Goal: Task Accomplishment & Management: Use online tool/utility

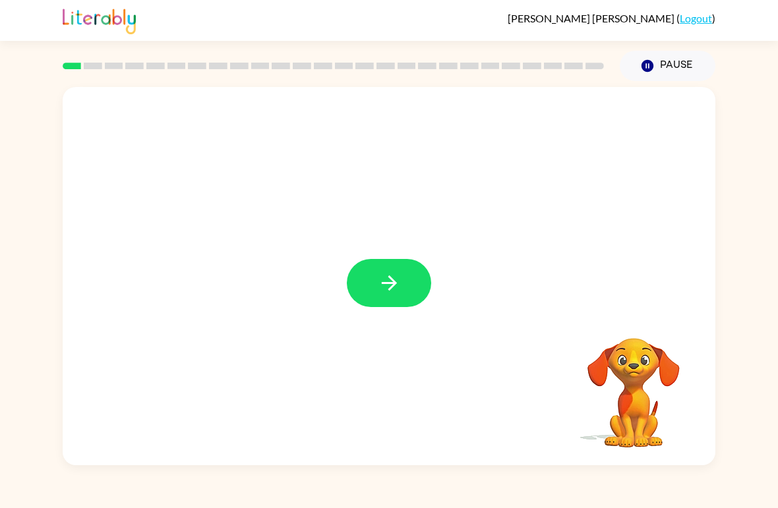
click at [402, 301] on button "button" at bounding box center [389, 283] width 84 height 48
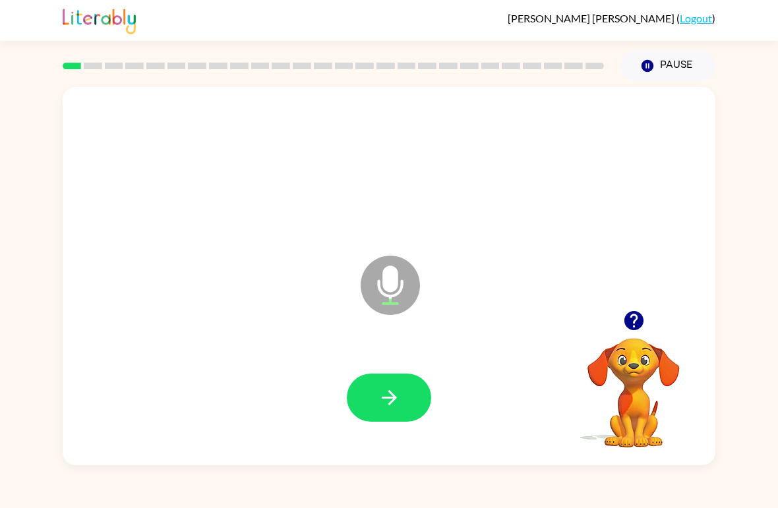
click at [381, 416] on button "button" at bounding box center [389, 398] width 84 height 48
click at [394, 385] on button "button" at bounding box center [389, 398] width 84 height 48
click at [401, 386] on button "button" at bounding box center [389, 398] width 84 height 48
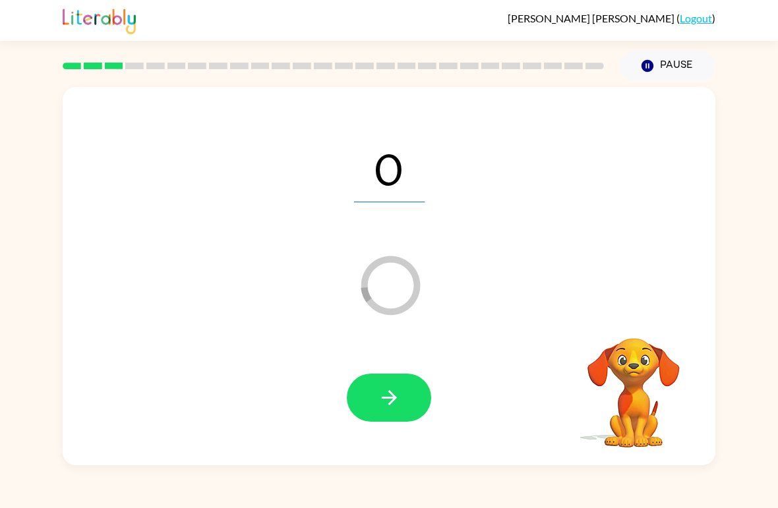
click at [407, 402] on button "button" at bounding box center [389, 398] width 84 height 48
click at [393, 400] on icon "button" at bounding box center [388, 397] width 15 height 15
click at [396, 397] on icon "button" at bounding box center [389, 397] width 23 height 23
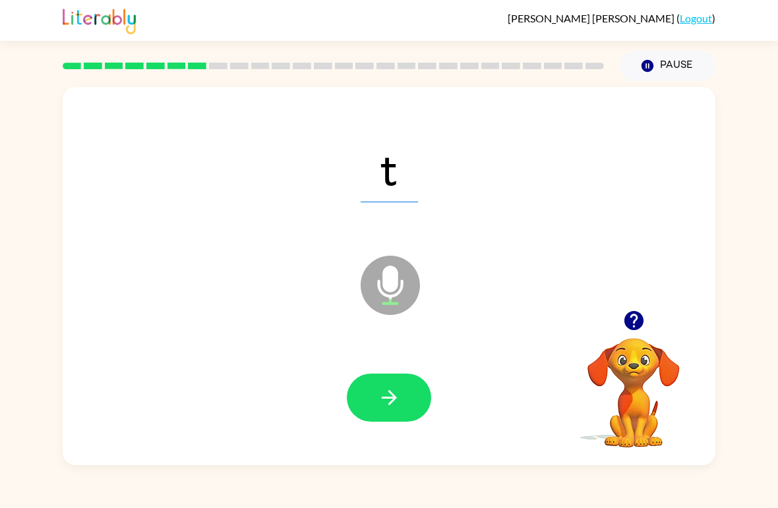
click at [384, 402] on icon "button" at bounding box center [389, 397] width 23 height 23
click at [384, 397] on icon "button" at bounding box center [389, 397] width 23 height 23
click at [394, 396] on icon "button" at bounding box center [389, 397] width 23 height 23
click at [398, 382] on button "button" at bounding box center [389, 398] width 84 height 48
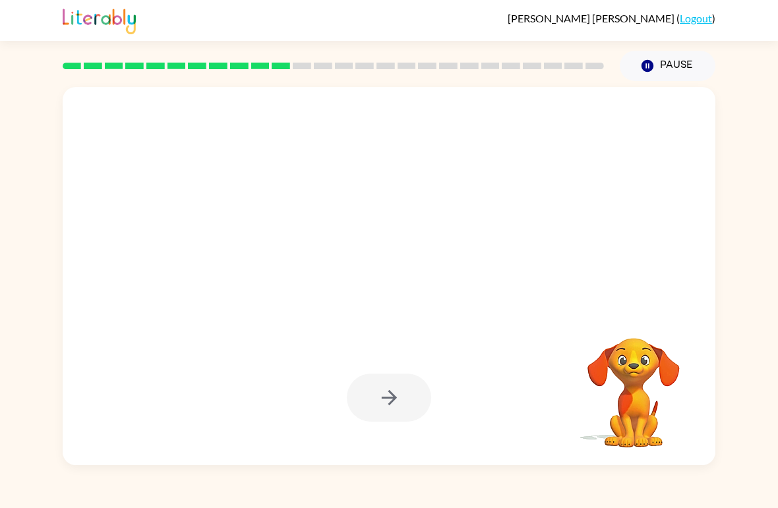
click at [701, 21] on link "Logout" at bounding box center [696, 18] width 32 height 13
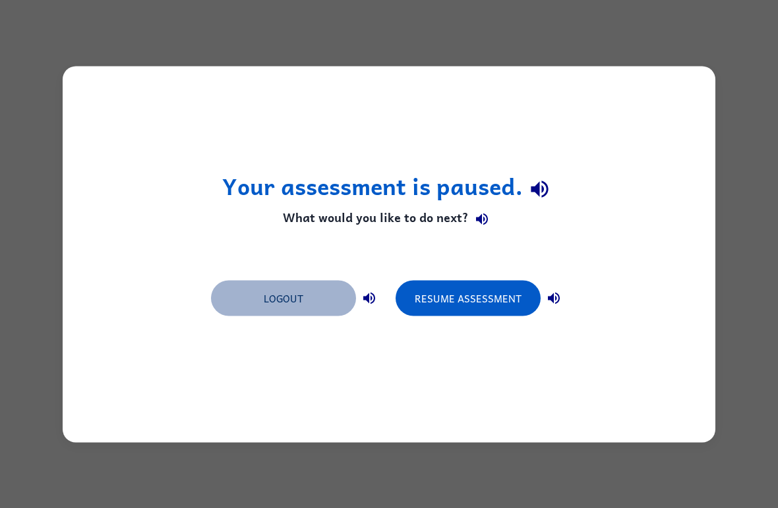
click at [309, 303] on button "Logout" at bounding box center [283, 298] width 145 height 36
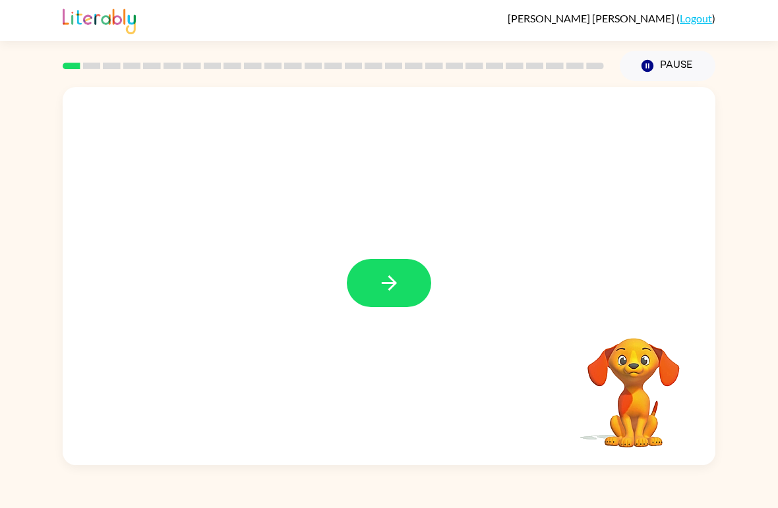
click at [395, 282] on icon "button" at bounding box center [388, 283] width 15 height 15
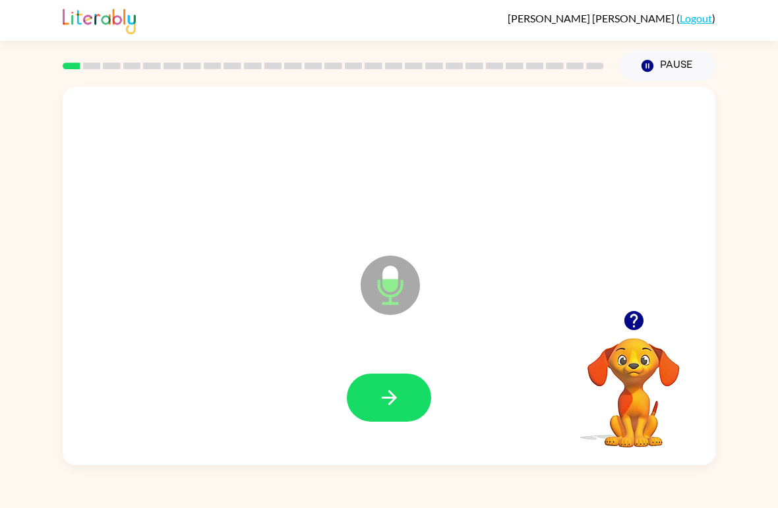
click at [390, 405] on icon "button" at bounding box center [388, 397] width 15 height 15
click at [390, 400] on icon "button" at bounding box center [388, 397] width 15 height 15
click at [388, 402] on icon "button" at bounding box center [389, 397] width 23 height 23
click at [409, 399] on button "button" at bounding box center [389, 398] width 84 height 48
click at [381, 391] on icon "button" at bounding box center [389, 397] width 23 height 23
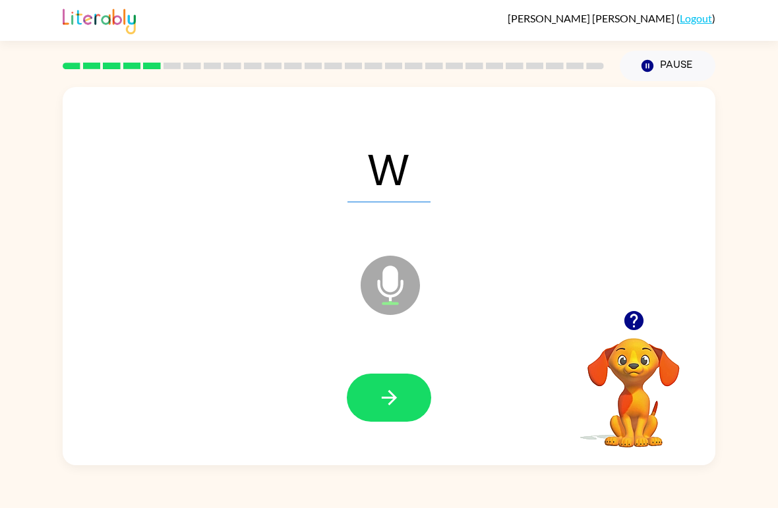
click at [394, 396] on icon "button" at bounding box center [388, 397] width 15 height 15
click at [411, 403] on button "button" at bounding box center [389, 398] width 84 height 48
click at [404, 395] on button "button" at bounding box center [389, 398] width 84 height 48
click at [388, 397] on icon "button" at bounding box center [389, 397] width 23 height 23
click at [392, 402] on icon "button" at bounding box center [388, 397] width 15 height 15
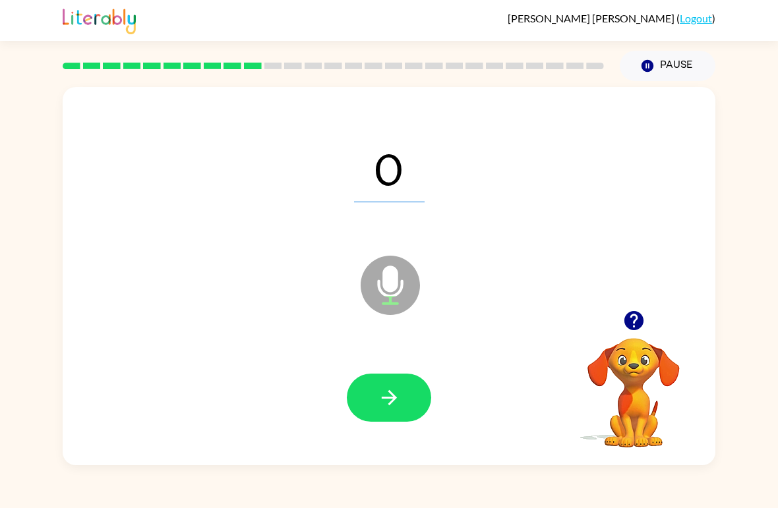
click at [677, 57] on button "Pause Pause" at bounding box center [668, 66] width 96 height 30
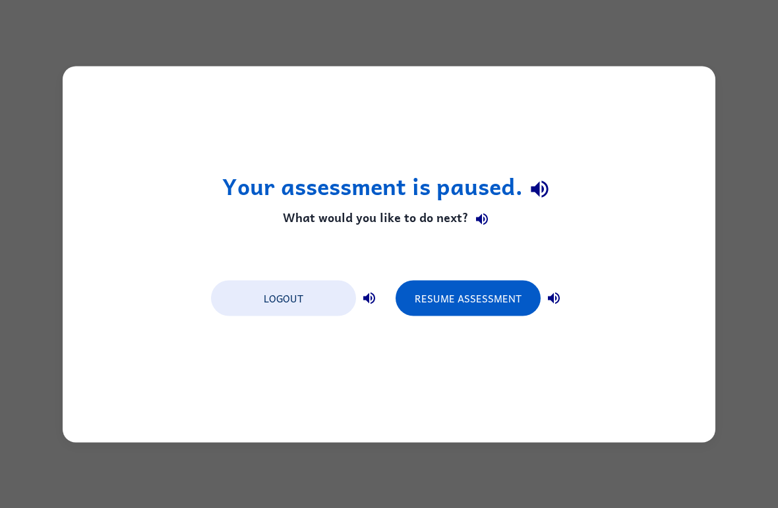
click at [512, 295] on button "Resume Assessment" at bounding box center [468, 298] width 145 height 36
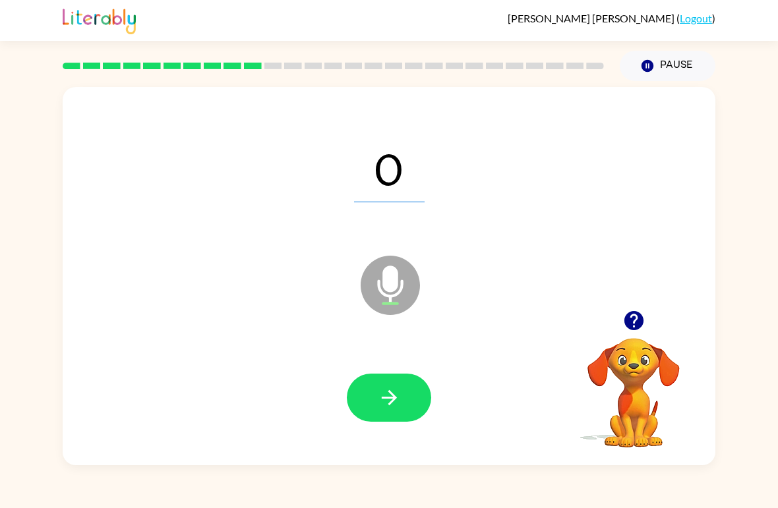
click at [194, 486] on div "Emilio Villarreal-Gonzalez ( Logout ) Pause Pause O Microphone The Microphone i…" at bounding box center [389, 254] width 778 height 508
click at [358, 401] on button "button" at bounding box center [389, 398] width 84 height 48
click at [9, 377] on div "J Microphone The Microphone is here when it is your turn to talk Your browser m…" at bounding box center [389, 273] width 778 height 384
click at [408, 409] on button "button" at bounding box center [389, 398] width 84 height 48
click at [402, 386] on button "button" at bounding box center [389, 398] width 84 height 48
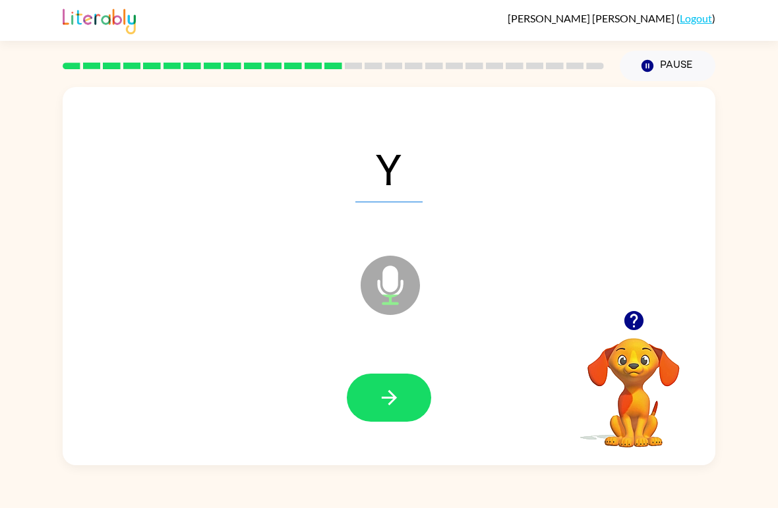
click at [413, 214] on div "Y" at bounding box center [389, 167] width 626 height 109
click at [398, 403] on icon "button" at bounding box center [389, 397] width 23 height 23
click at [399, 402] on icon "button" at bounding box center [389, 397] width 23 height 23
click at [382, 421] on button "button" at bounding box center [389, 398] width 84 height 48
click at [401, 403] on button "button" at bounding box center [389, 398] width 84 height 48
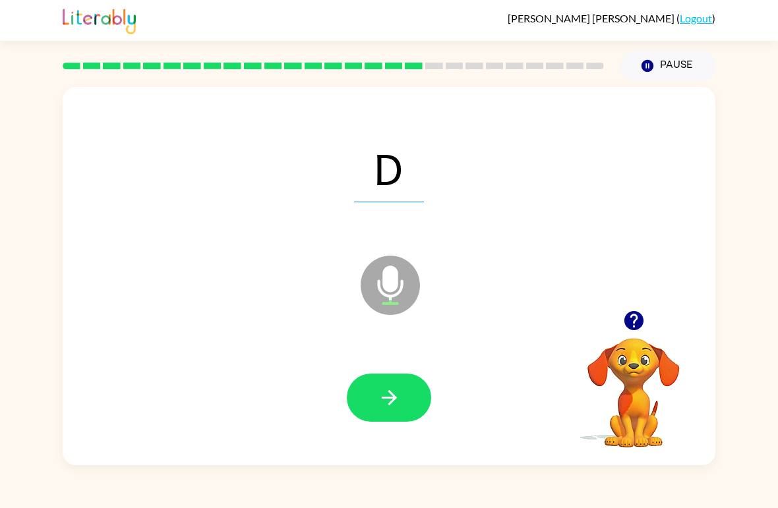
click at [399, 393] on icon "button" at bounding box center [389, 397] width 23 height 23
click at [405, 386] on button "button" at bounding box center [389, 398] width 84 height 48
click at [411, 394] on button "button" at bounding box center [389, 398] width 84 height 48
click at [371, 402] on button "button" at bounding box center [389, 398] width 84 height 48
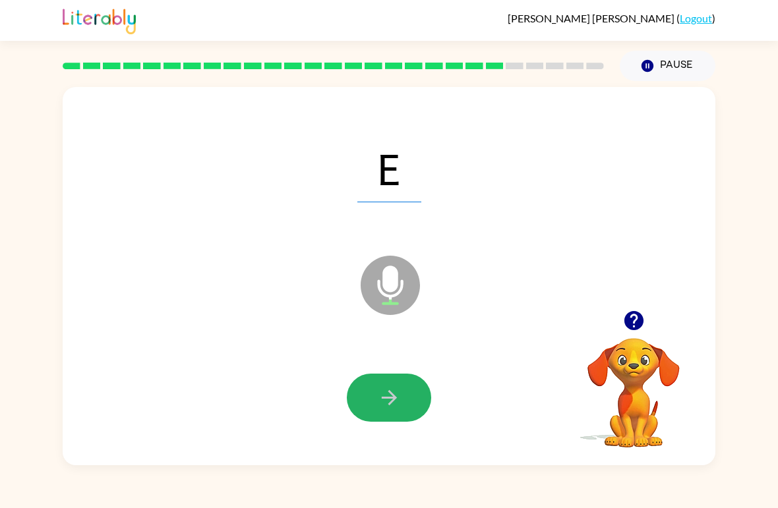
click at [397, 400] on icon "button" at bounding box center [389, 397] width 23 height 23
click at [385, 385] on button "button" at bounding box center [389, 398] width 84 height 48
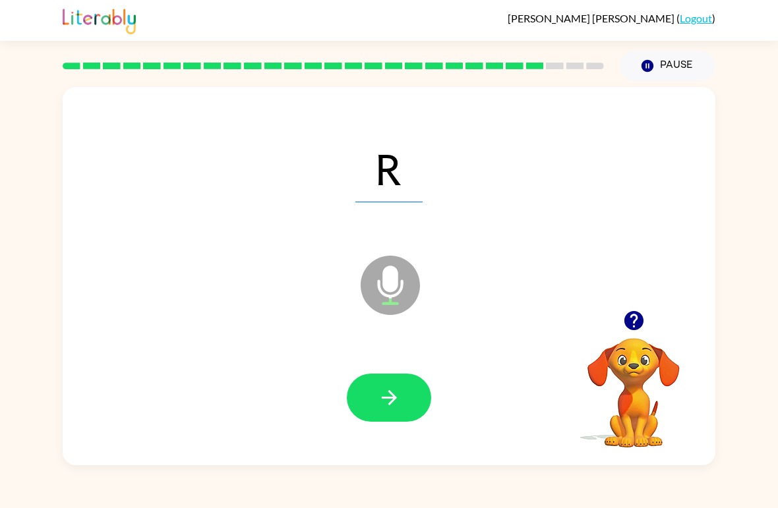
click at [396, 394] on icon "button" at bounding box center [389, 397] width 23 height 23
click at [384, 401] on icon "button" at bounding box center [389, 397] width 23 height 23
click at [404, 385] on button "button" at bounding box center [389, 398] width 84 height 48
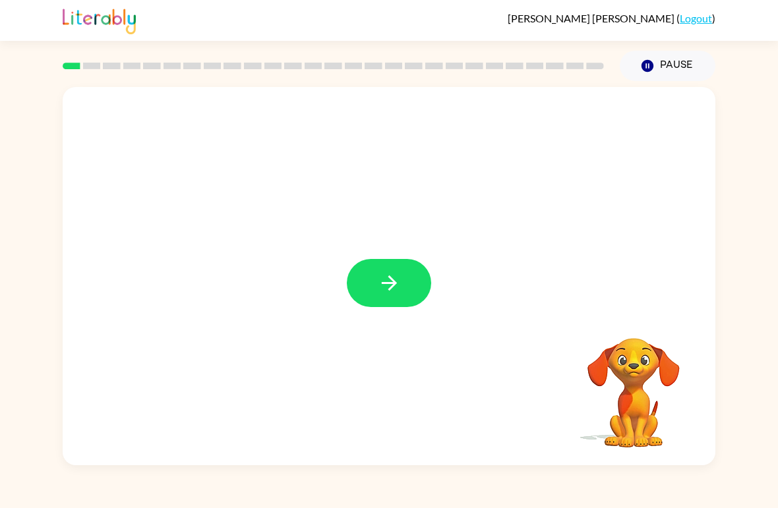
click at [397, 274] on icon "button" at bounding box center [389, 283] width 23 height 23
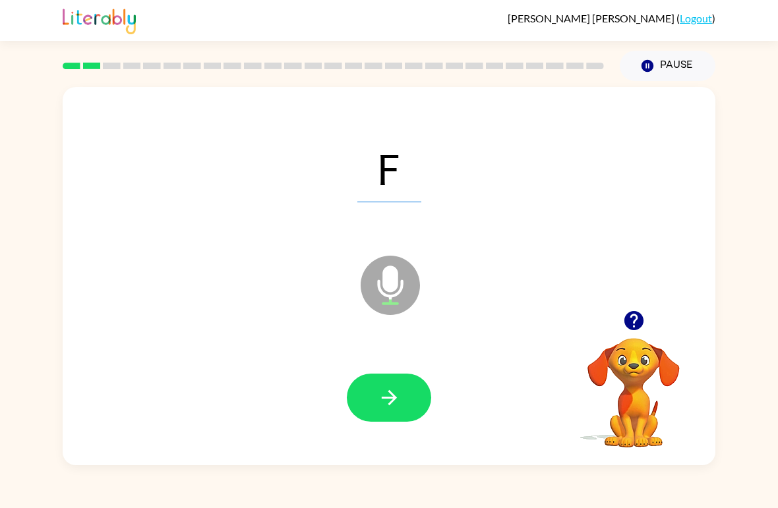
click at [400, 390] on icon "button" at bounding box center [389, 397] width 23 height 23
click at [398, 389] on icon "button" at bounding box center [389, 397] width 23 height 23
click at [401, 386] on button "button" at bounding box center [389, 398] width 84 height 48
click at [392, 387] on icon "button" at bounding box center [389, 397] width 23 height 23
click at [398, 402] on icon "button" at bounding box center [389, 397] width 23 height 23
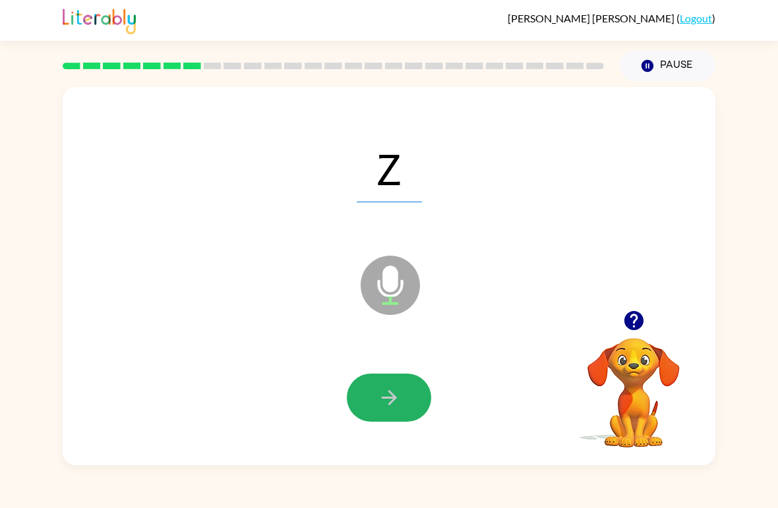
click at [392, 394] on icon "button" at bounding box center [389, 397] width 23 height 23
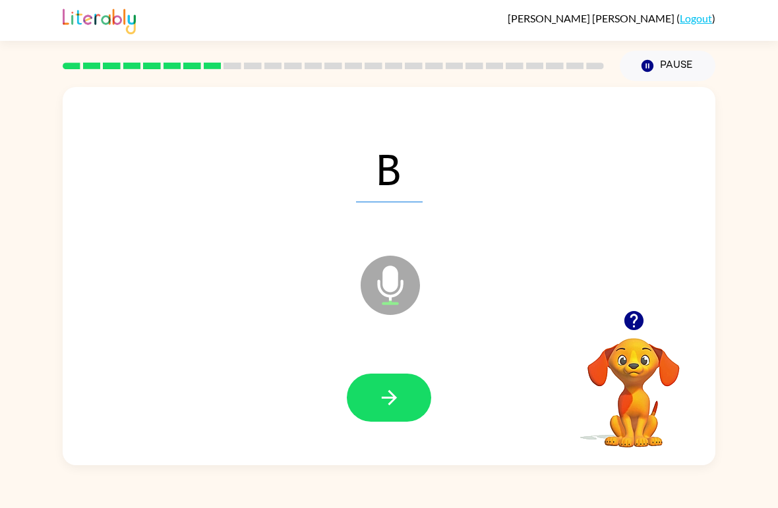
click at [388, 383] on button "button" at bounding box center [389, 398] width 84 height 48
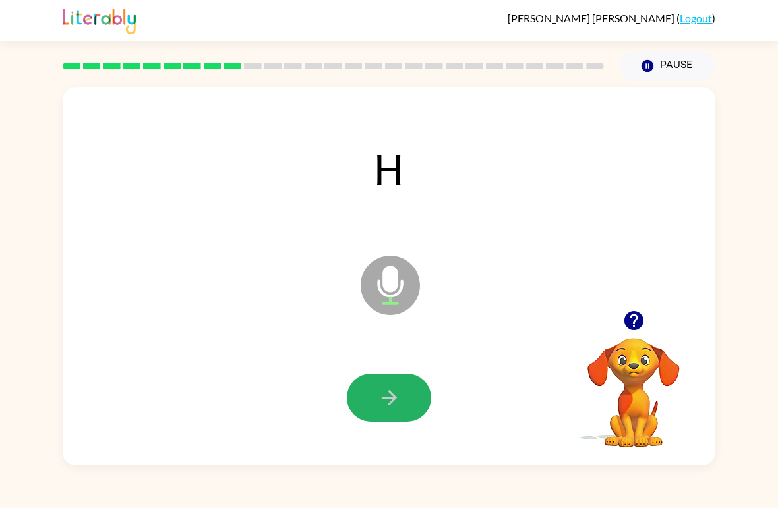
click at [392, 400] on icon "button" at bounding box center [389, 397] width 23 height 23
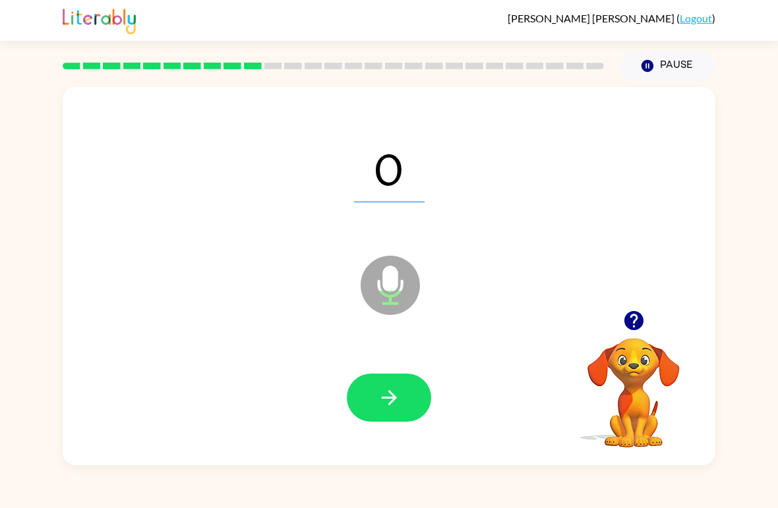
click at [378, 396] on icon "button" at bounding box center [389, 397] width 23 height 23
click at [399, 396] on icon "button" at bounding box center [389, 397] width 23 height 23
click at [396, 388] on icon "button" at bounding box center [389, 397] width 23 height 23
click at [391, 391] on icon "button" at bounding box center [389, 397] width 23 height 23
click at [396, 393] on icon "button" at bounding box center [389, 397] width 23 height 23
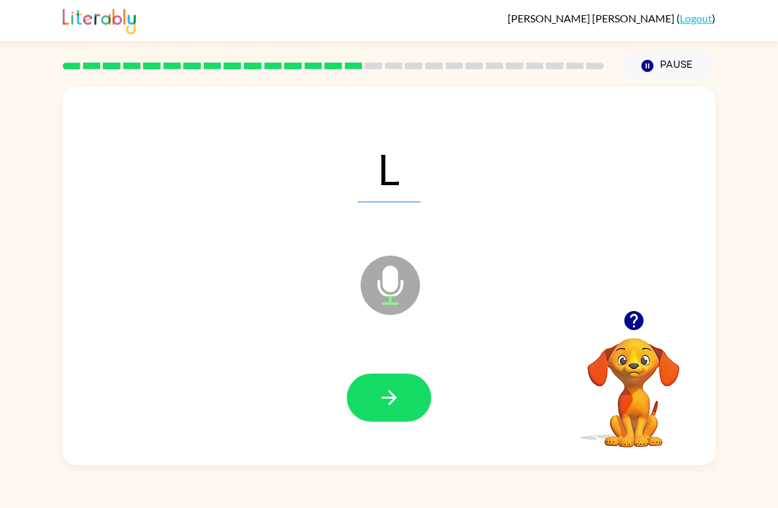
click at [397, 397] on icon "button" at bounding box center [389, 397] width 23 height 23
click at [401, 394] on button "button" at bounding box center [389, 398] width 84 height 48
click at [386, 381] on button "button" at bounding box center [389, 398] width 84 height 48
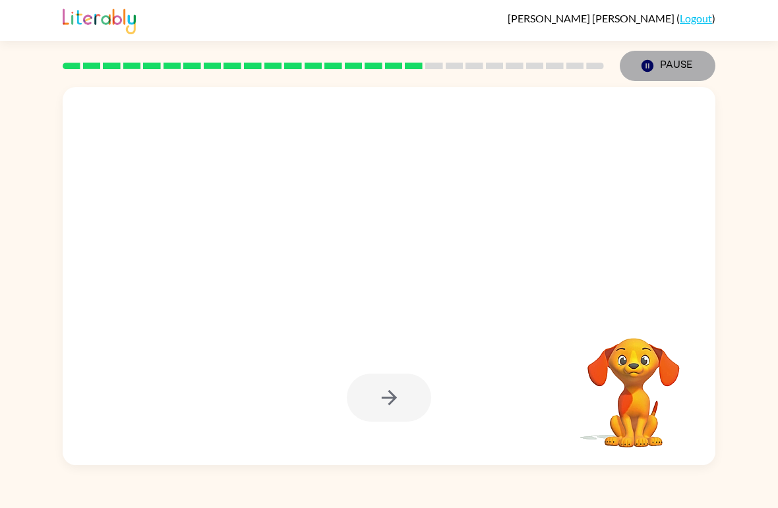
click at [659, 57] on button "Pause Pause" at bounding box center [668, 66] width 96 height 30
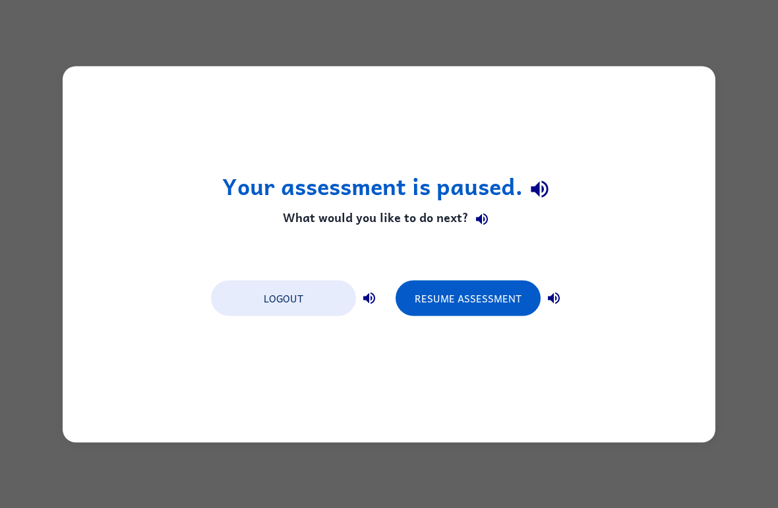
click at [467, 302] on button "Resume Assessment" at bounding box center [468, 298] width 145 height 36
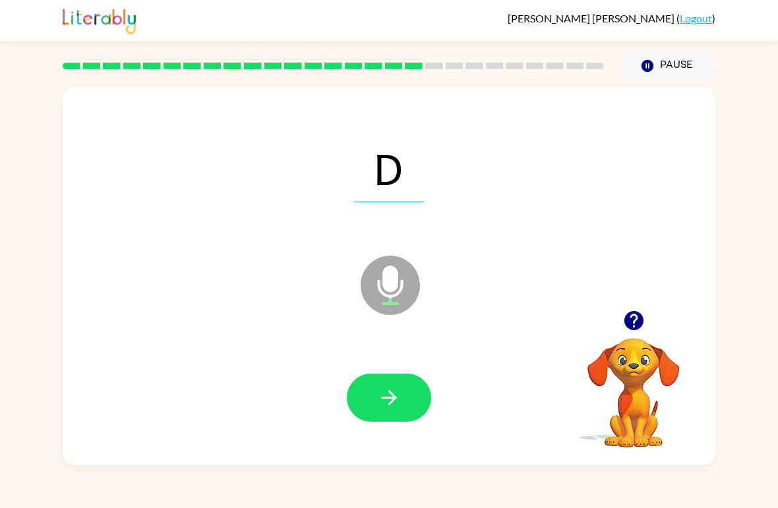
click at [404, 388] on button "button" at bounding box center [389, 398] width 84 height 48
click at [404, 395] on button "button" at bounding box center [389, 398] width 84 height 48
click at [402, 394] on button "button" at bounding box center [389, 398] width 84 height 48
click at [393, 400] on icon "button" at bounding box center [388, 397] width 15 height 15
click at [400, 380] on button "button" at bounding box center [389, 398] width 84 height 48
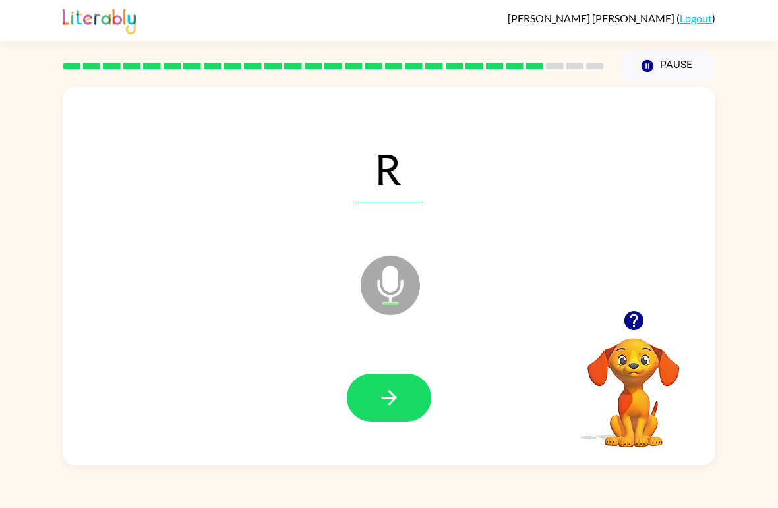
click at [390, 392] on icon "button" at bounding box center [388, 397] width 15 height 15
click at [397, 396] on icon "button" at bounding box center [389, 397] width 23 height 23
click at [398, 400] on icon "button" at bounding box center [389, 397] width 23 height 23
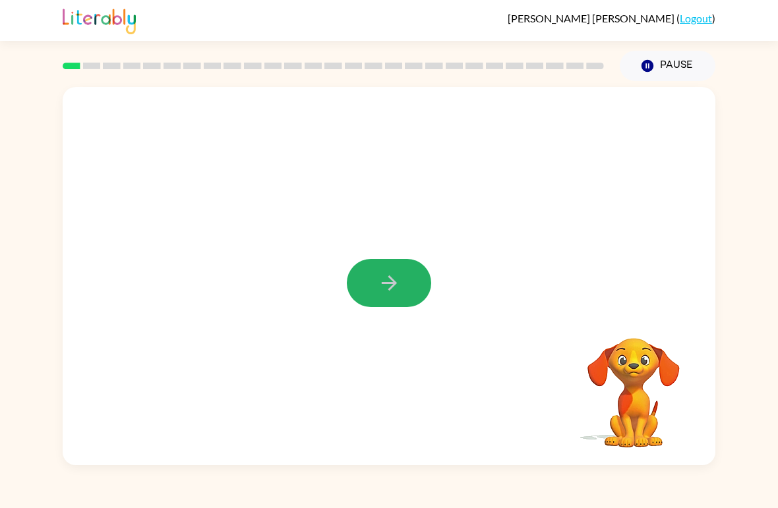
click at [375, 281] on button "button" at bounding box center [389, 283] width 84 height 48
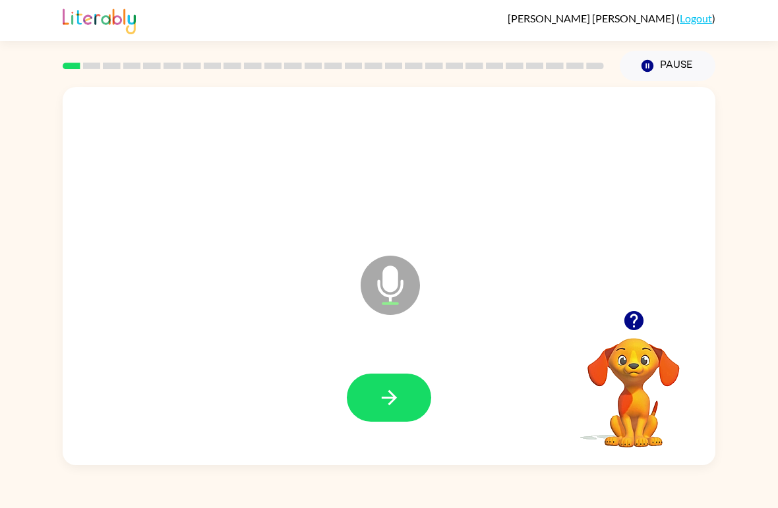
click at [376, 394] on button "button" at bounding box center [389, 398] width 84 height 48
click at [386, 403] on icon "button" at bounding box center [389, 397] width 23 height 23
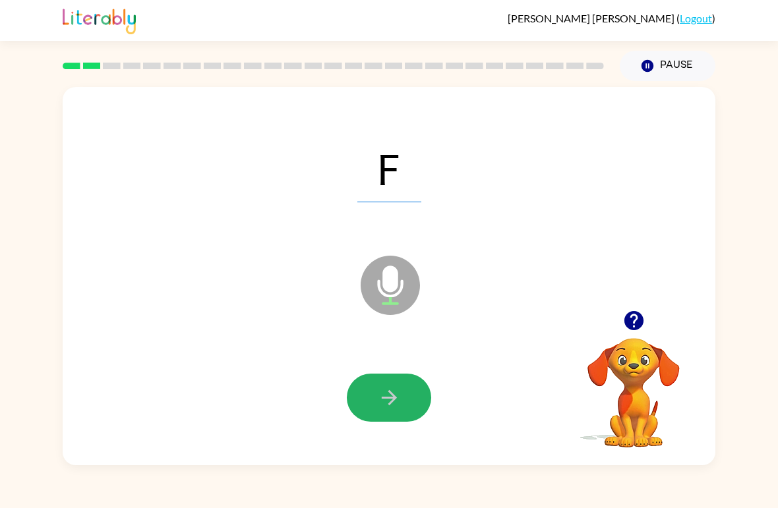
click at [402, 394] on button "button" at bounding box center [389, 398] width 84 height 48
click at [382, 390] on icon "button" at bounding box center [389, 397] width 23 height 23
click at [410, 386] on button "button" at bounding box center [389, 398] width 84 height 48
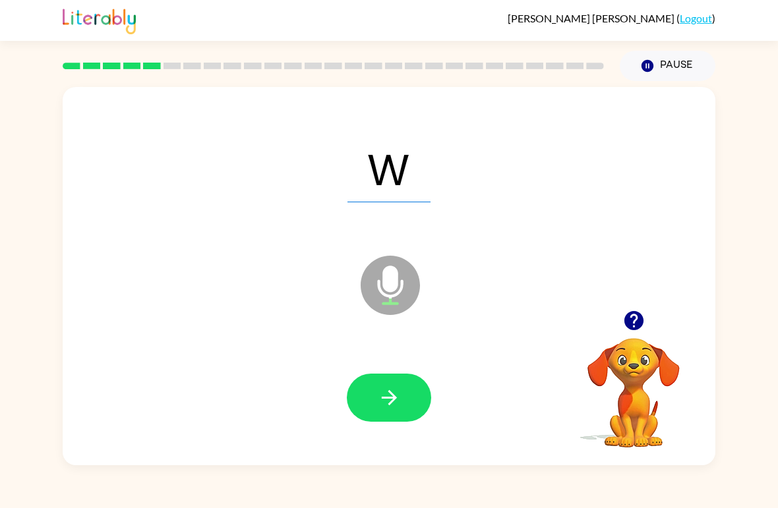
click at [398, 397] on icon "button" at bounding box center [389, 397] width 23 height 23
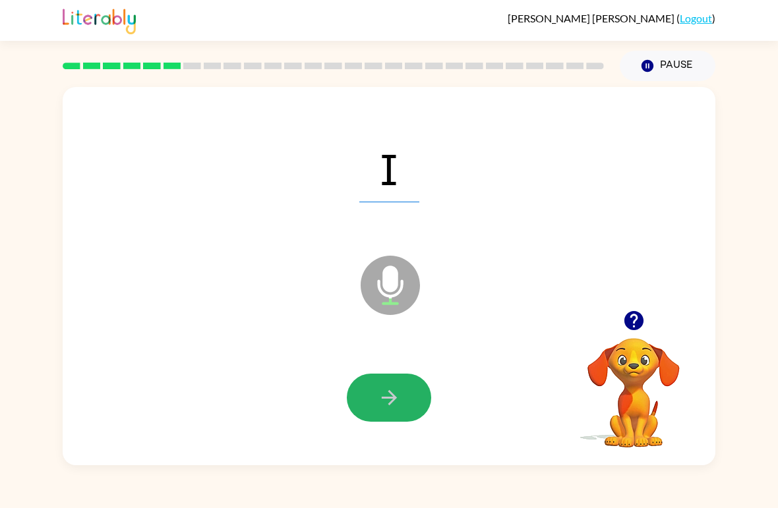
click at [382, 395] on icon "button" at bounding box center [389, 397] width 23 height 23
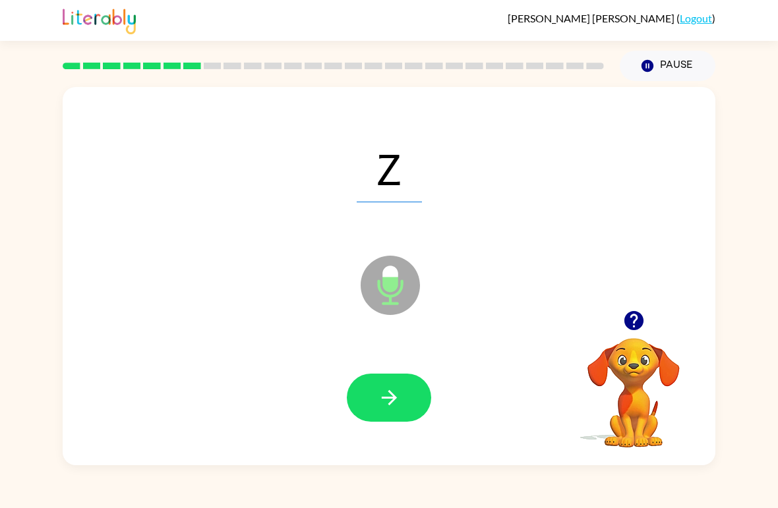
click at [402, 390] on button "button" at bounding box center [389, 398] width 84 height 48
click at [397, 392] on icon "button" at bounding box center [389, 397] width 23 height 23
click at [402, 392] on button "button" at bounding box center [389, 398] width 84 height 48
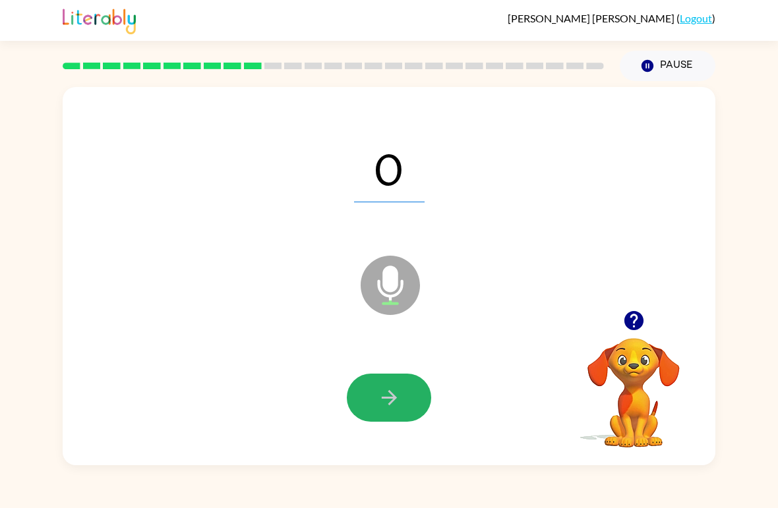
click at [404, 391] on button "button" at bounding box center [389, 398] width 84 height 48
click at [404, 393] on button "button" at bounding box center [389, 398] width 84 height 48
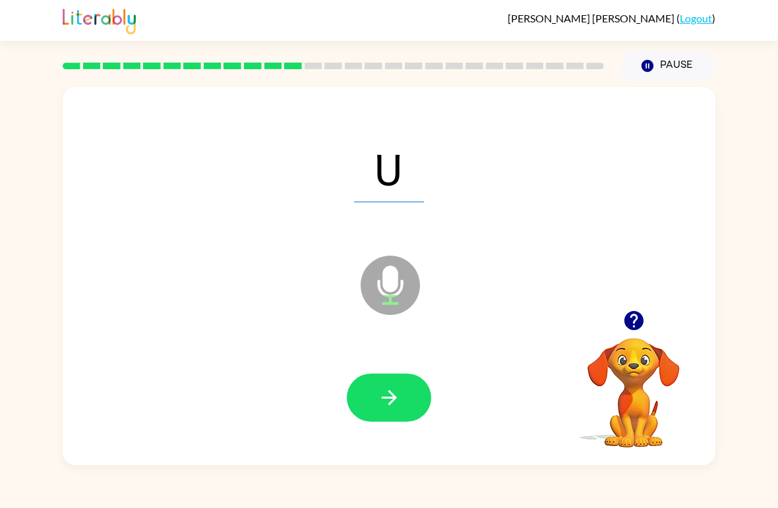
click at [400, 390] on icon "button" at bounding box center [389, 397] width 23 height 23
click at [397, 392] on icon "button" at bounding box center [389, 397] width 23 height 23
click at [402, 391] on button "button" at bounding box center [389, 398] width 84 height 48
click at [402, 397] on button "button" at bounding box center [389, 398] width 84 height 48
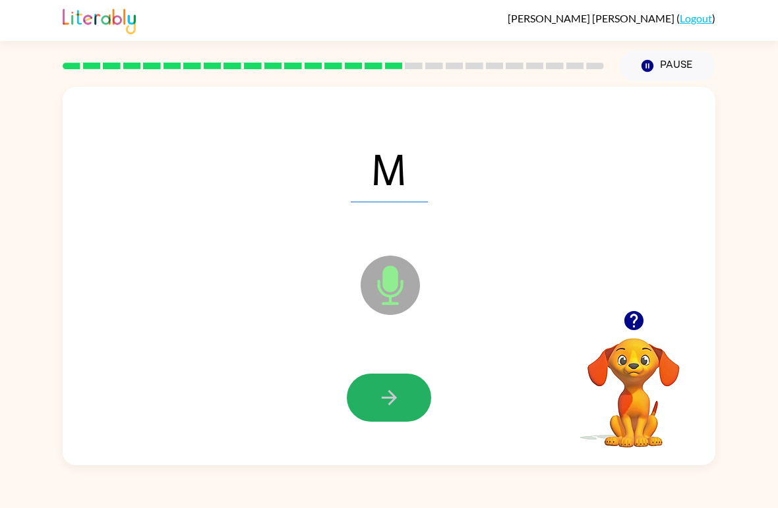
click at [398, 402] on icon "button" at bounding box center [389, 397] width 23 height 23
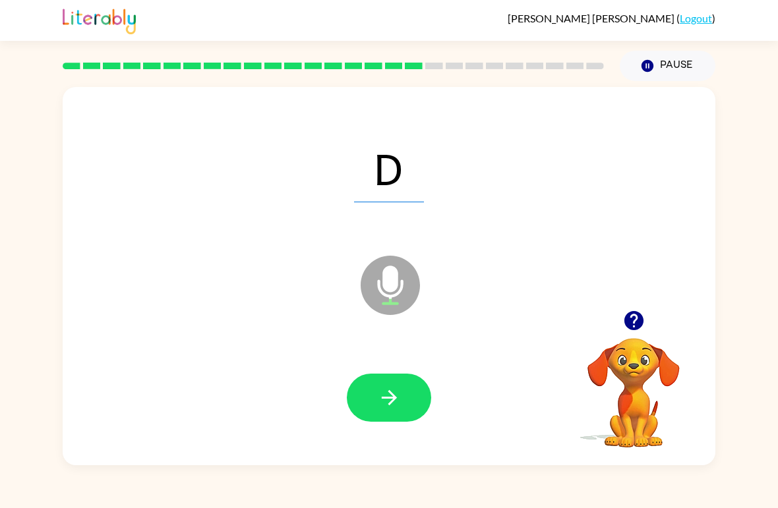
click at [409, 398] on button "button" at bounding box center [389, 398] width 84 height 48
click at [387, 398] on icon "button" at bounding box center [389, 397] width 23 height 23
click at [388, 396] on icon "button" at bounding box center [389, 397] width 23 height 23
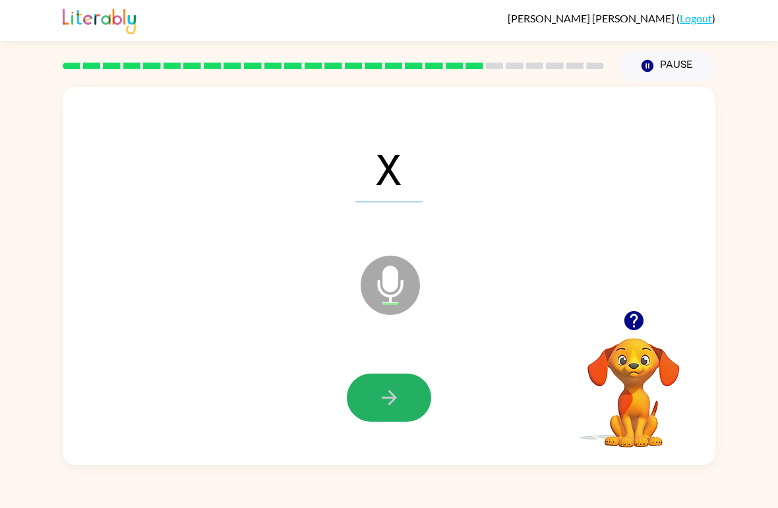
click at [408, 396] on button "button" at bounding box center [389, 398] width 84 height 48
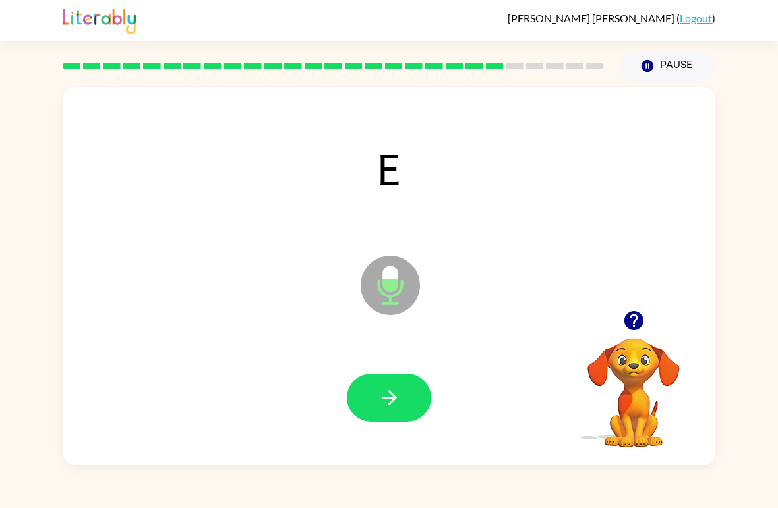
click at [392, 398] on icon "button" at bounding box center [388, 397] width 15 height 15
click at [405, 407] on button "button" at bounding box center [389, 398] width 84 height 48
click at [402, 402] on button "button" at bounding box center [389, 398] width 84 height 48
click at [413, 396] on button "button" at bounding box center [389, 398] width 84 height 48
click at [402, 400] on button "button" at bounding box center [389, 398] width 84 height 48
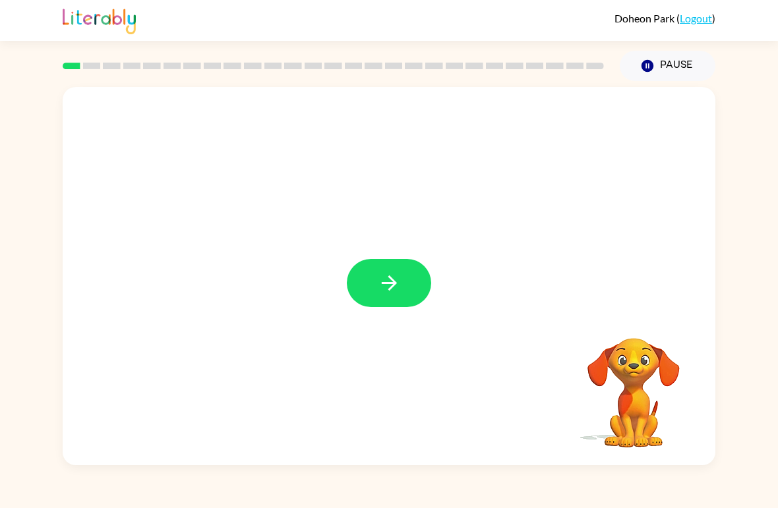
click at [408, 306] on button "button" at bounding box center [389, 283] width 84 height 48
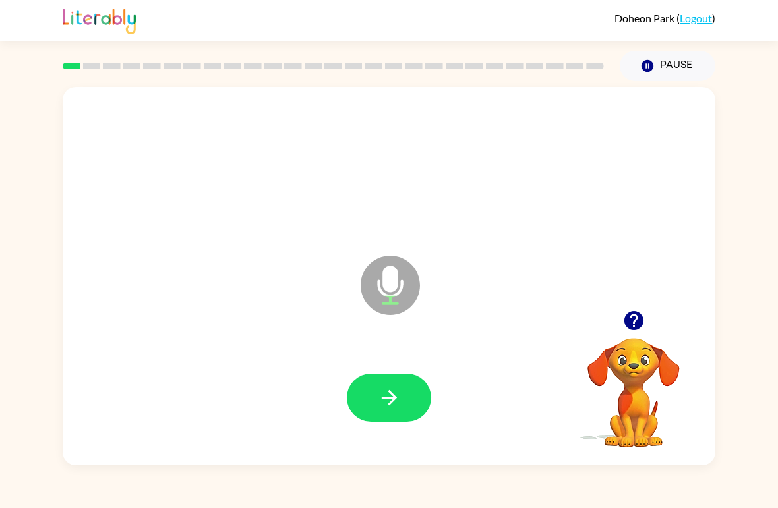
click at [411, 394] on button "button" at bounding box center [389, 398] width 84 height 48
click at [385, 390] on icon "button" at bounding box center [389, 397] width 23 height 23
click at [388, 399] on icon "button" at bounding box center [388, 397] width 15 height 15
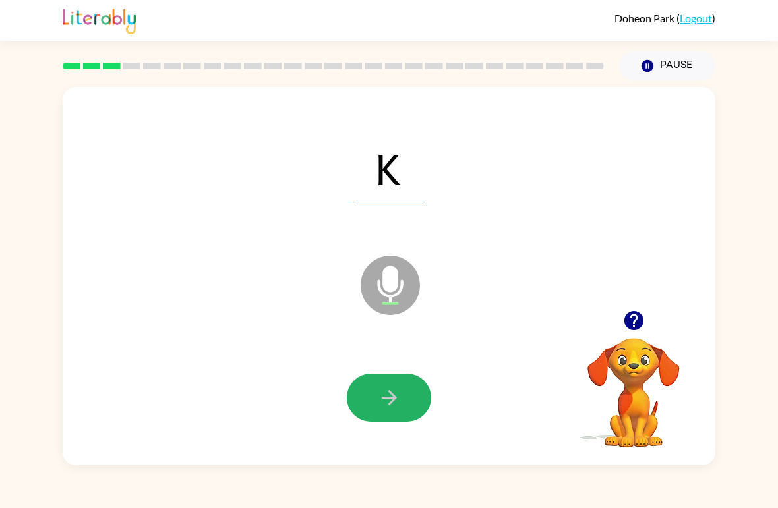
click at [371, 396] on button "button" at bounding box center [389, 398] width 84 height 48
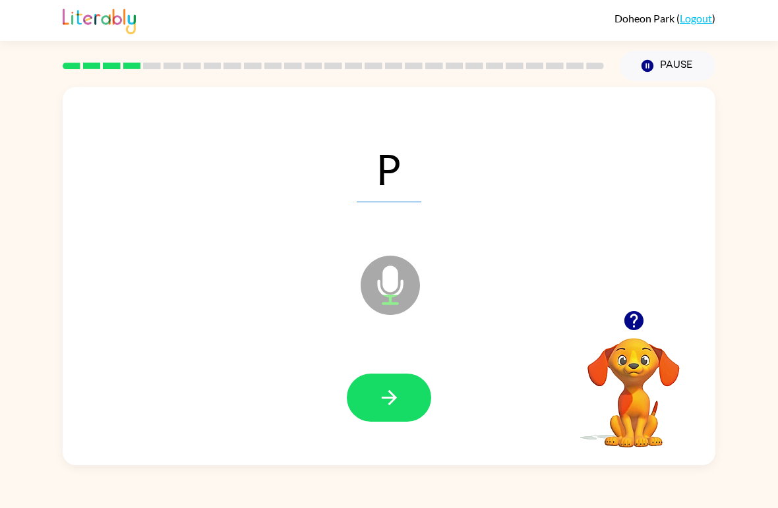
click at [386, 398] on icon "button" at bounding box center [389, 397] width 23 height 23
click at [396, 394] on icon "button" at bounding box center [389, 397] width 23 height 23
click at [386, 398] on icon "button" at bounding box center [388, 397] width 15 height 15
click at [396, 391] on icon "button" at bounding box center [389, 397] width 23 height 23
click at [400, 400] on icon "button" at bounding box center [389, 397] width 23 height 23
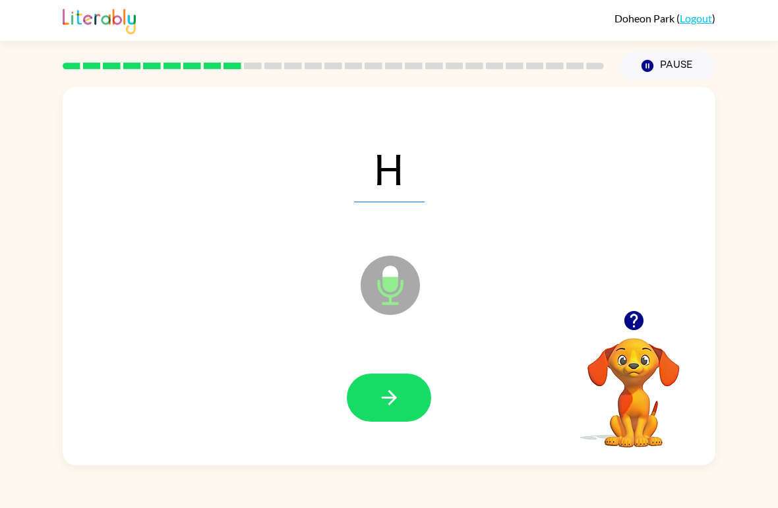
click at [394, 397] on icon "button" at bounding box center [388, 397] width 15 height 15
click at [390, 387] on icon "button" at bounding box center [389, 397] width 23 height 23
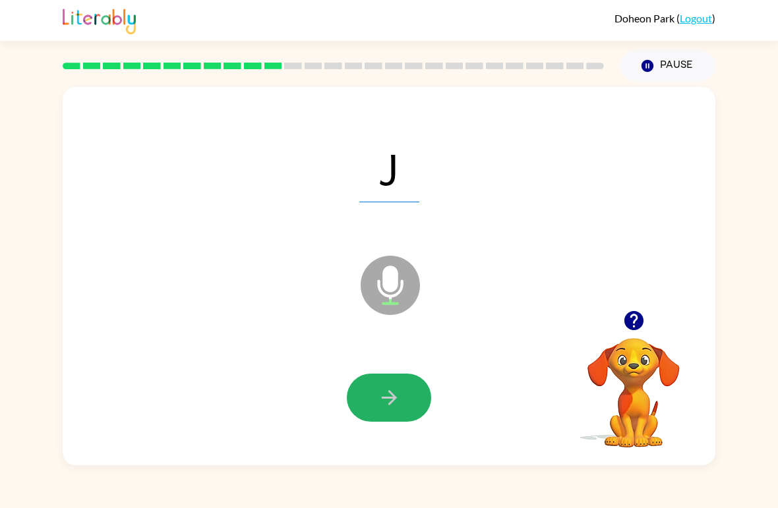
click at [382, 398] on icon "button" at bounding box center [389, 397] width 23 height 23
click at [398, 391] on icon "button" at bounding box center [389, 397] width 23 height 23
click at [396, 394] on icon "button" at bounding box center [389, 397] width 23 height 23
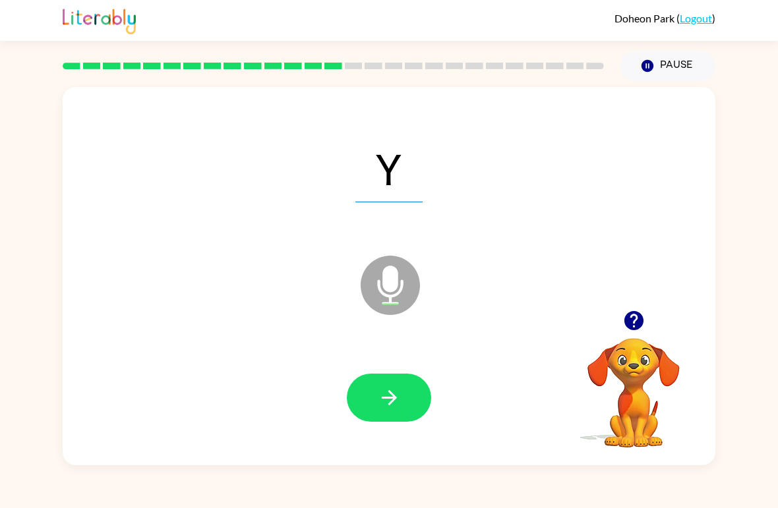
click at [382, 411] on button "button" at bounding box center [389, 398] width 84 height 48
click at [390, 391] on icon "button" at bounding box center [389, 397] width 23 height 23
click at [402, 392] on button "button" at bounding box center [389, 398] width 84 height 48
click at [401, 392] on button "button" at bounding box center [389, 398] width 84 height 48
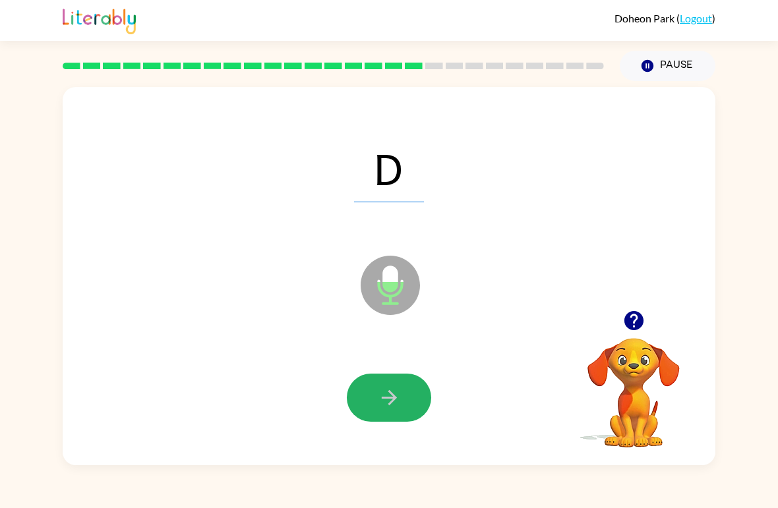
click at [393, 377] on button "button" at bounding box center [389, 398] width 84 height 48
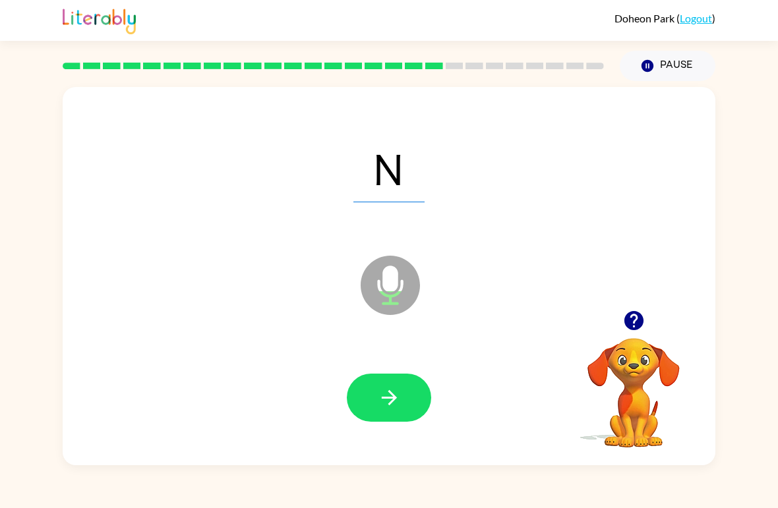
click at [394, 392] on icon "button" at bounding box center [389, 397] width 23 height 23
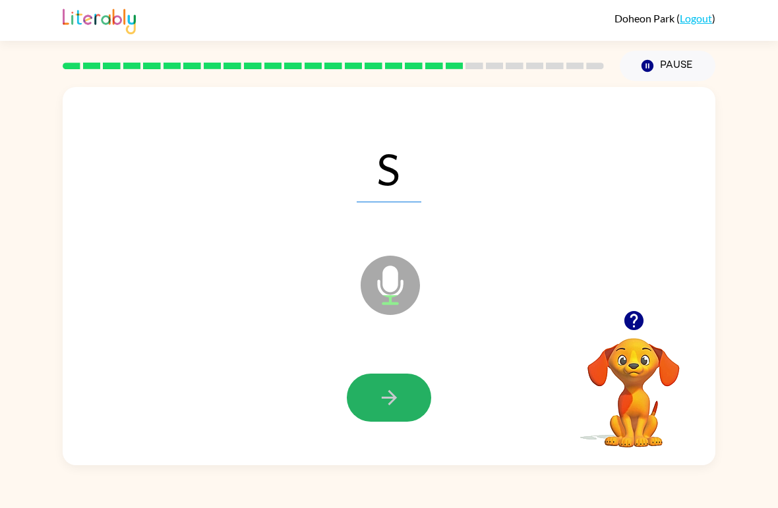
click at [391, 396] on icon "button" at bounding box center [389, 397] width 23 height 23
click at [380, 415] on button "button" at bounding box center [389, 398] width 84 height 48
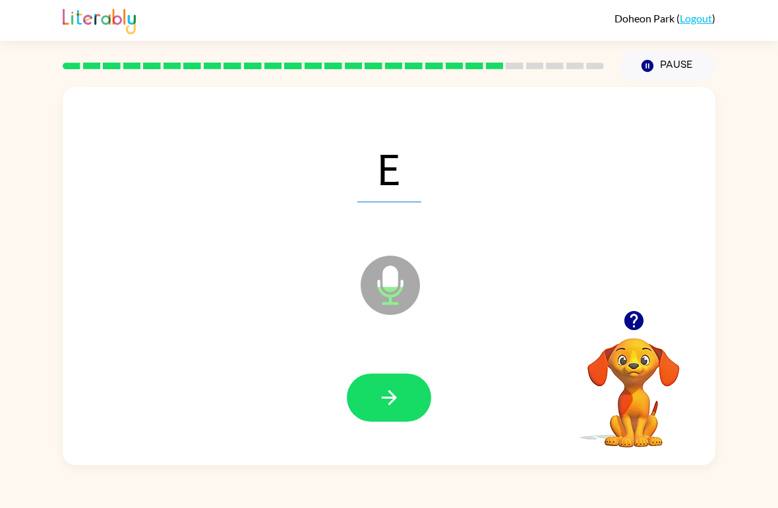
click at [392, 408] on icon "button" at bounding box center [389, 397] width 23 height 23
click at [406, 398] on button "button" at bounding box center [389, 398] width 84 height 48
click at [400, 391] on icon "button" at bounding box center [389, 397] width 23 height 23
click at [385, 394] on icon "button" at bounding box center [389, 397] width 23 height 23
click at [399, 396] on icon "button" at bounding box center [389, 397] width 23 height 23
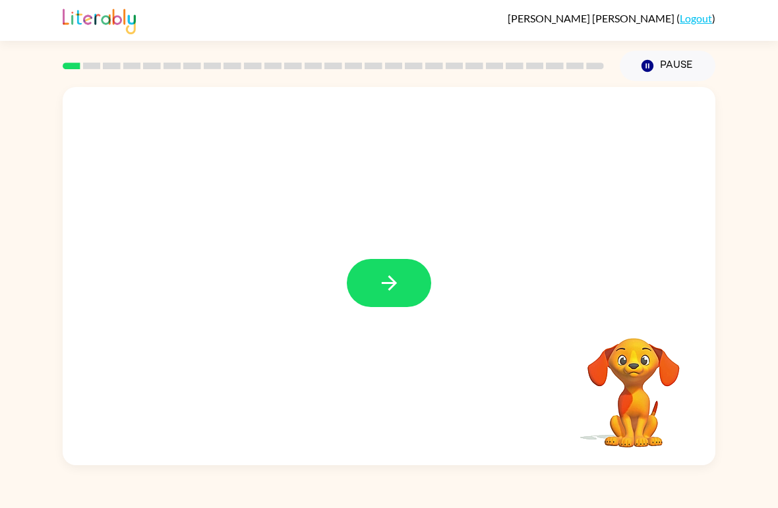
click at [388, 274] on icon "button" at bounding box center [389, 283] width 23 height 23
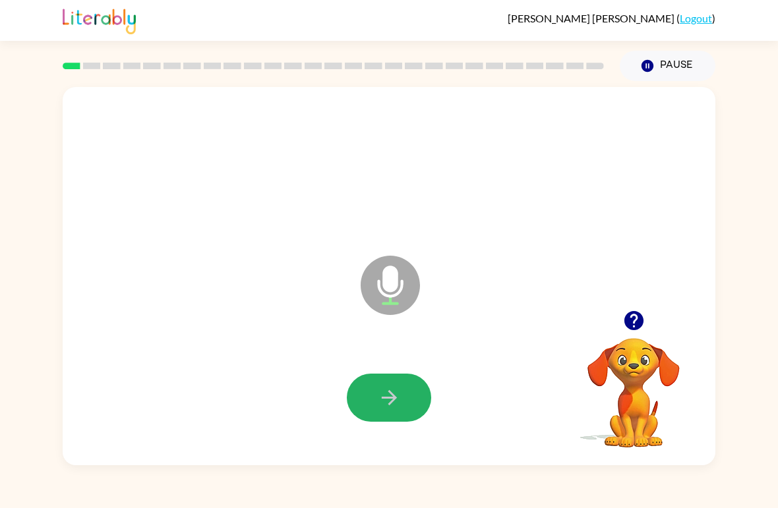
click at [409, 388] on button "button" at bounding box center [389, 398] width 84 height 48
click at [393, 394] on icon "button" at bounding box center [389, 397] width 23 height 23
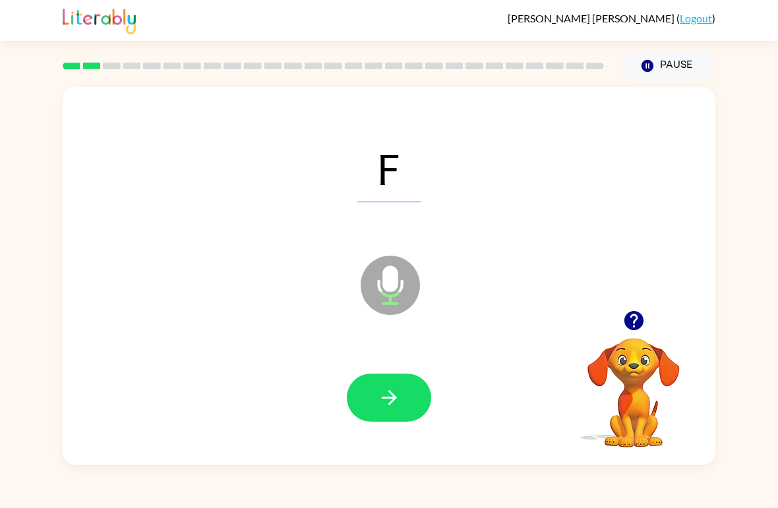
click at [401, 395] on button "button" at bounding box center [389, 398] width 84 height 48
click at [394, 402] on icon "button" at bounding box center [389, 397] width 23 height 23
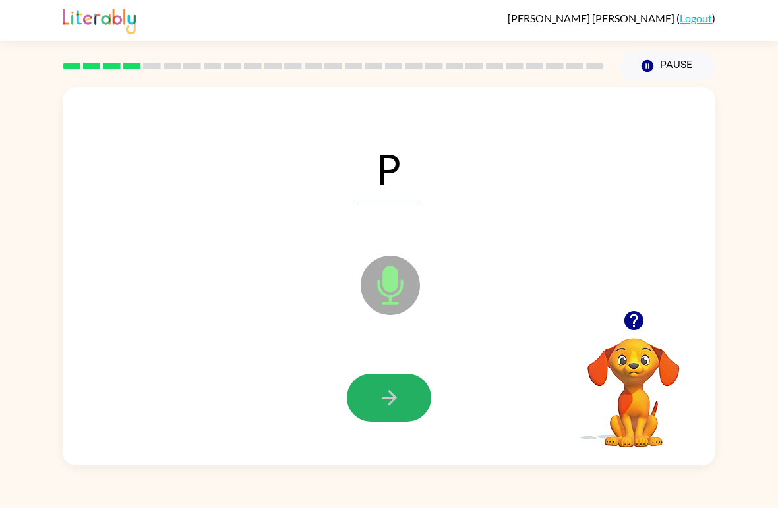
click at [404, 398] on button "button" at bounding box center [389, 398] width 84 height 48
click at [407, 404] on button "button" at bounding box center [389, 398] width 84 height 48
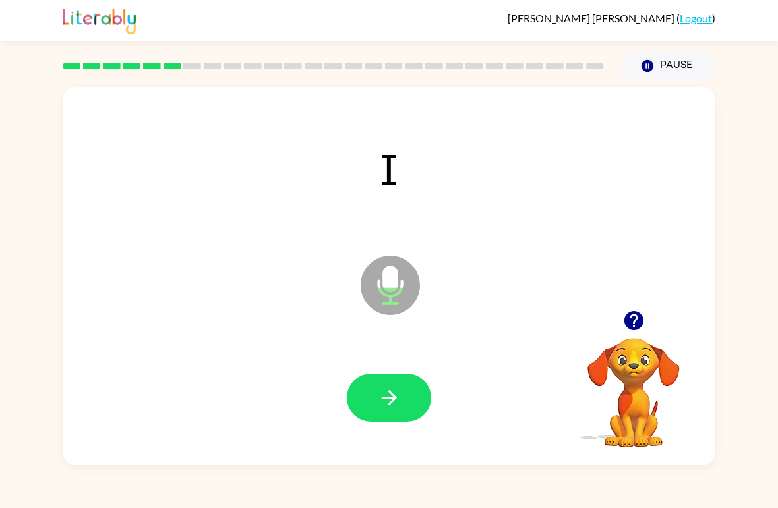
click at [388, 403] on icon "button" at bounding box center [389, 397] width 23 height 23
click at [380, 398] on icon "button" at bounding box center [389, 397] width 23 height 23
click at [396, 400] on icon "button" at bounding box center [389, 397] width 23 height 23
click at [394, 400] on icon "button" at bounding box center [388, 397] width 15 height 15
click at [390, 388] on icon "button" at bounding box center [389, 397] width 23 height 23
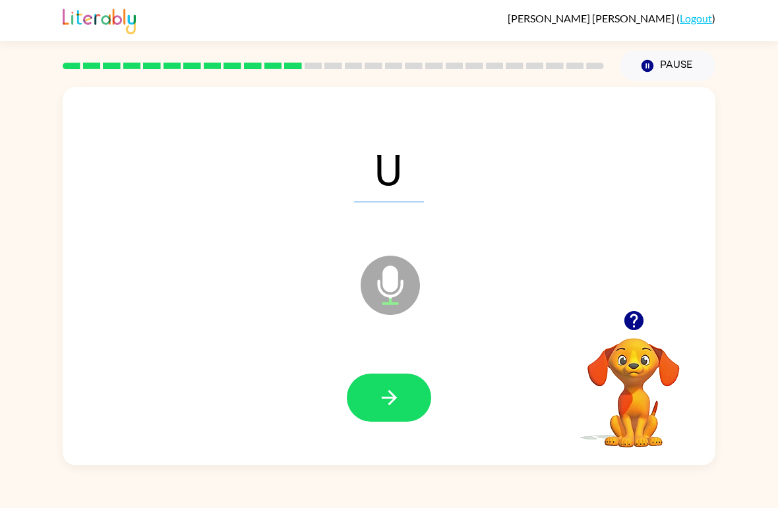
click at [386, 390] on icon "button" at bounding box center [389, 397] width 23 height 23
click at [392, 392] on icon "button" at bounding box center [389, 397] width 23 height 23
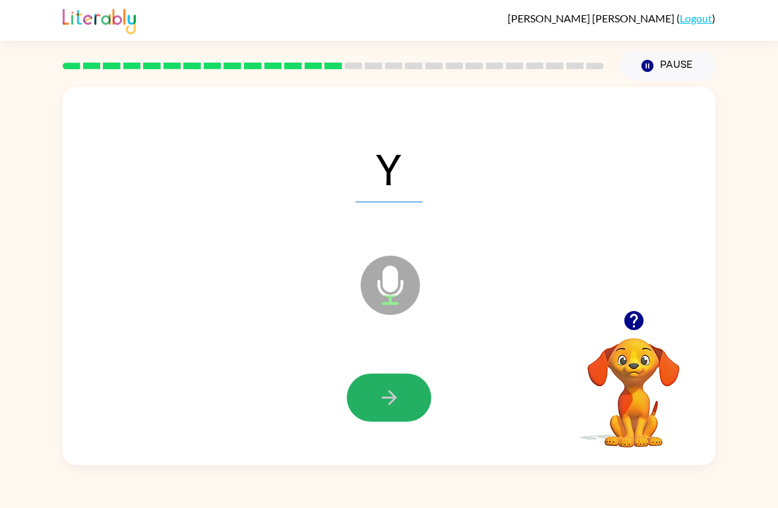
click at [382, 396] on icon "button" at bounding box center [389, 397] width 23 height 23
click at [375, 396] on button "button" at bounding box center [389, 398] width 84 height 48
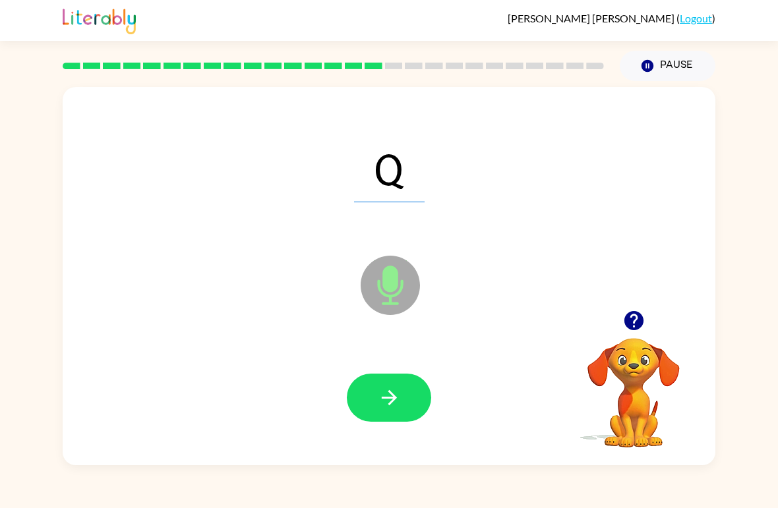
click at [396, 392] on icon "button" at bounding box center [389, 397] width 23 height 23
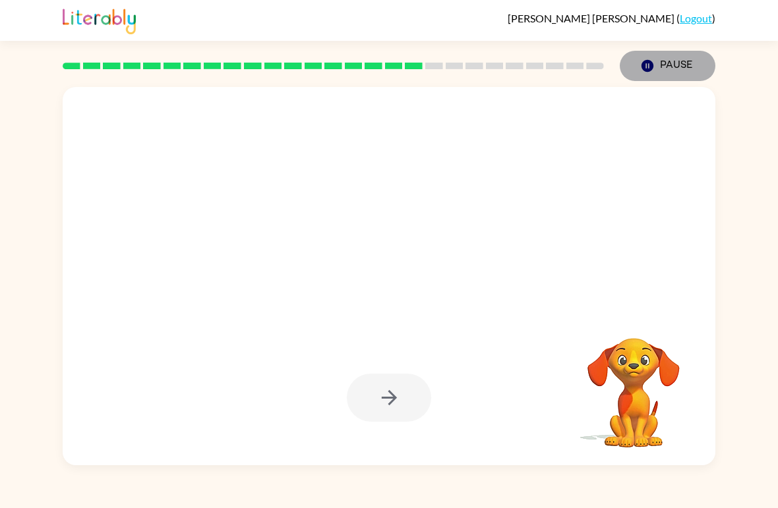
click at [667, 71] on button "Pause Pause" at bounding box center [668, 66] width 96 height 30
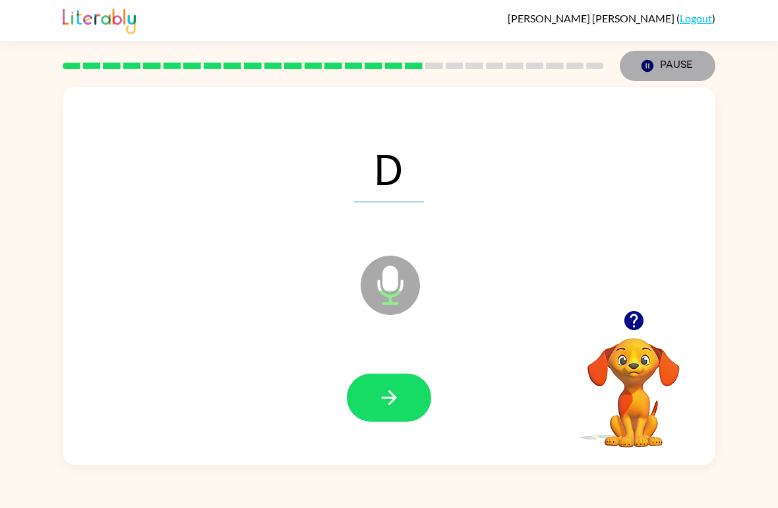
click at [649, 63] on icon "button" at bounding box center [648, 66] width 12 height 12
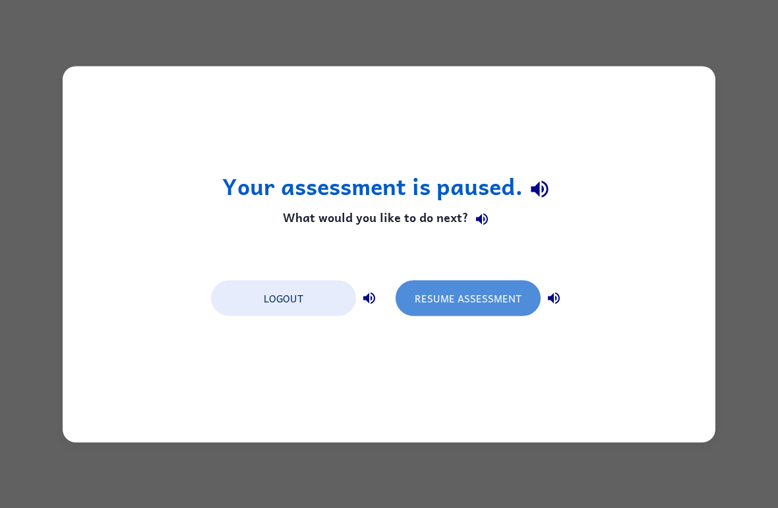
click at [498, 295] on button "Resume Assessment" at bounding box center [468, 298] width 145 height 36
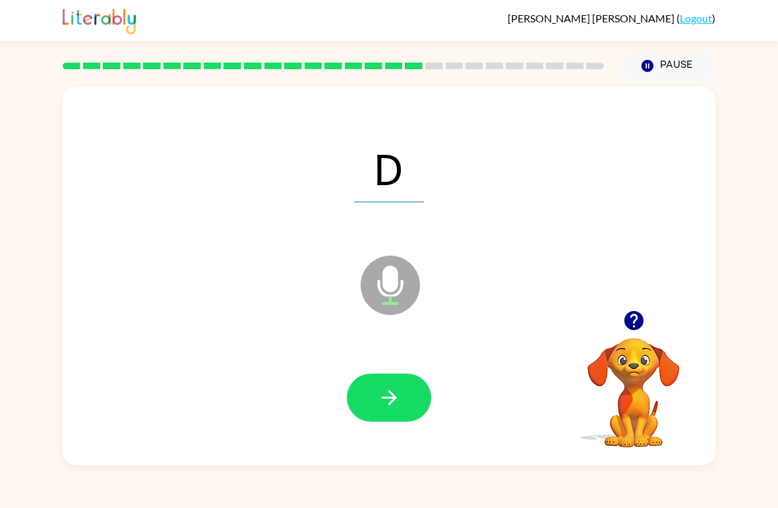
click at [380, 392] on icon "button" at bounding box center [389, 397] width 23 height 23
click at [404, 399] on button "button" at bounding box center [389, 398] width 84 height 48
click at [391, 396] on icon "button" at bounding box center [389, 397] width 23 height 23
click at [395, 400] on icon "button" at bounding box center [388, 397] width 15 height 15
click at [400, 400] on icon "button" at bounding box center [389, 397] width 23 height 23
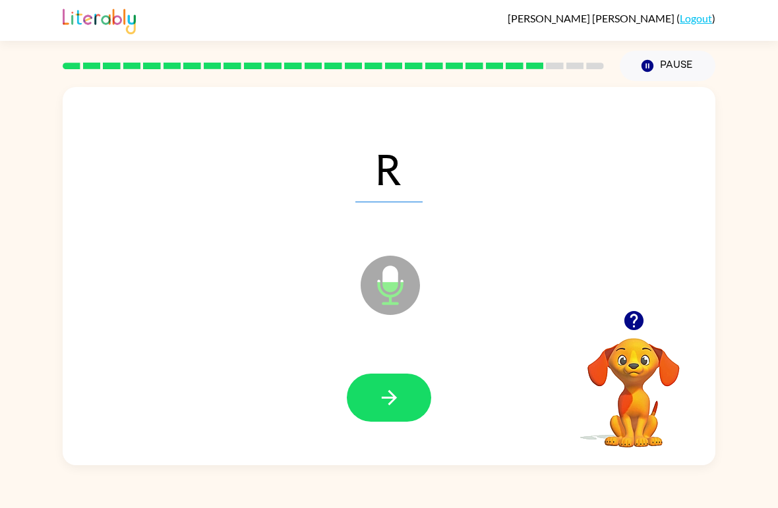
click at [386, 397] on icon "button" at bounding box center [389, 397] width 23 height 23
click at [398, 390] on icon "button" at bounding box center [389, 397] width 23 height 23
click at [383, 394] on icon "button" at bounding box center [389, 397] width 23 height 23
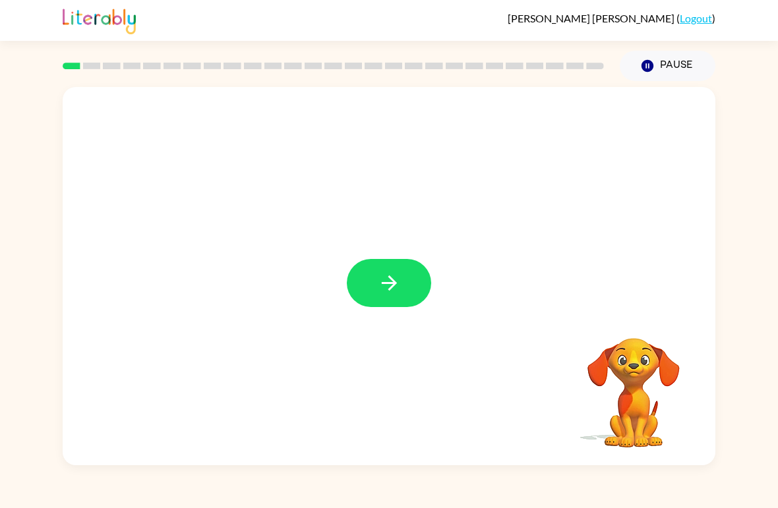
click at [387, 283] on icon "button" at bounding box center [388, 283] width 15 height 15
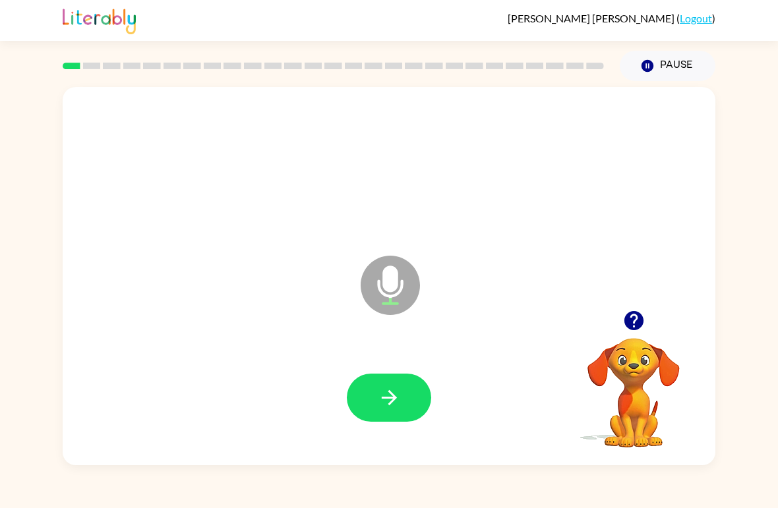
click at [423, 388] on button "button" at bounding box center [389, 398] width 84 height 48
click at [402, 408] on button "button" at bounding box center [389, 398] width 84 height 48
click at [394, 388] on icon "button" at bounding box center [389, 397] width 23 height 23
click at [388, 394] on icon "button" at bounding box center [389, 397] width 23 height 23
click at [402, 394] on button "button" at bounding box center [389, 398] width 84 height 48
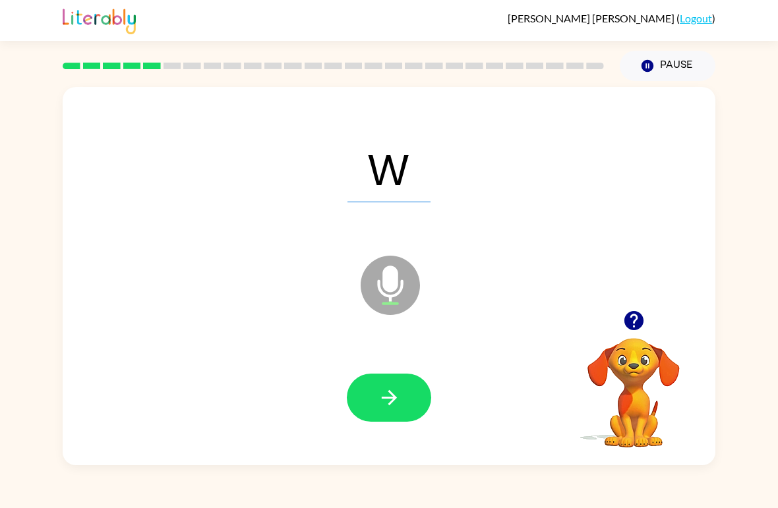
click at [390, 391] on icon "button" at bounding box center [389, 397] width 23 height 23
click at [398, 396] on icon "button" at bounding box center [389, 397] width 23 height 23
click at [400, 391] on icon "button" at bounding box center [389, 397] width 23 height 23
click at [398, 390] on icon "button" at bounding box center [389, 397] width 23 height 23
click at [409, 396] on button "button" at bounding box center [389, 398] width 84 height 48
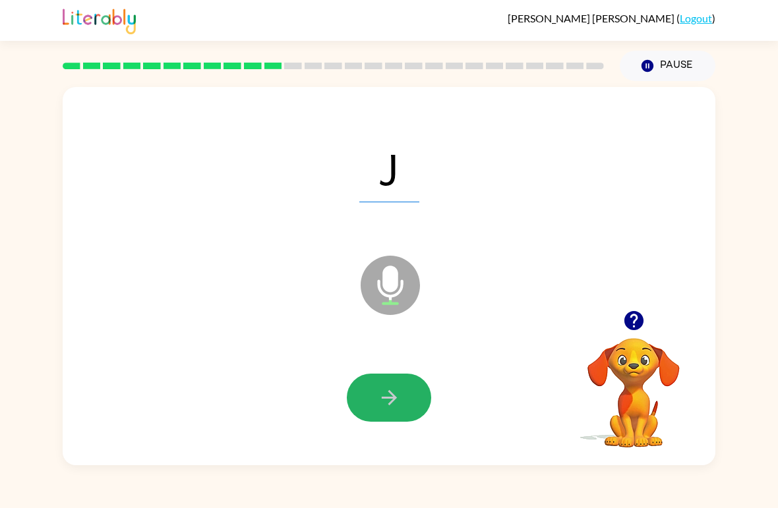
click at [400, 386] on button "button" at bounding box center [389, 398] width 84 height 48
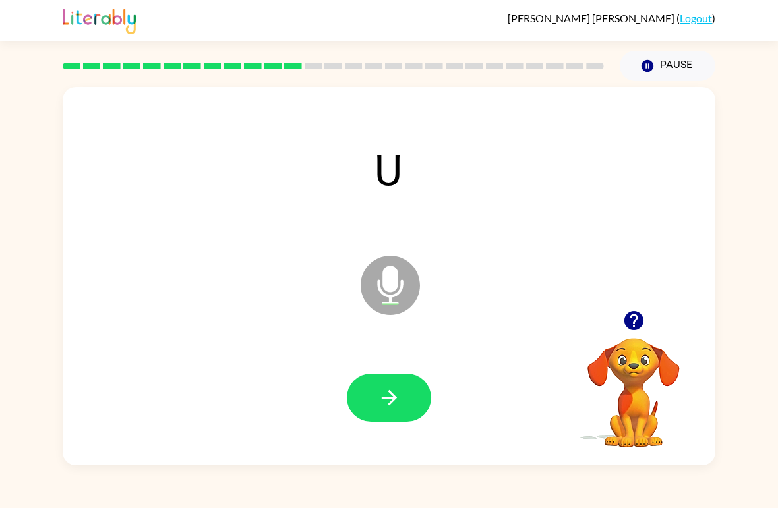
click at [386, 390] on icon "button" at bounding box center [389, 397] width 23 height 23
click at [407, 392] on button "button" at bounding box center [389, 398] width 84 height 48
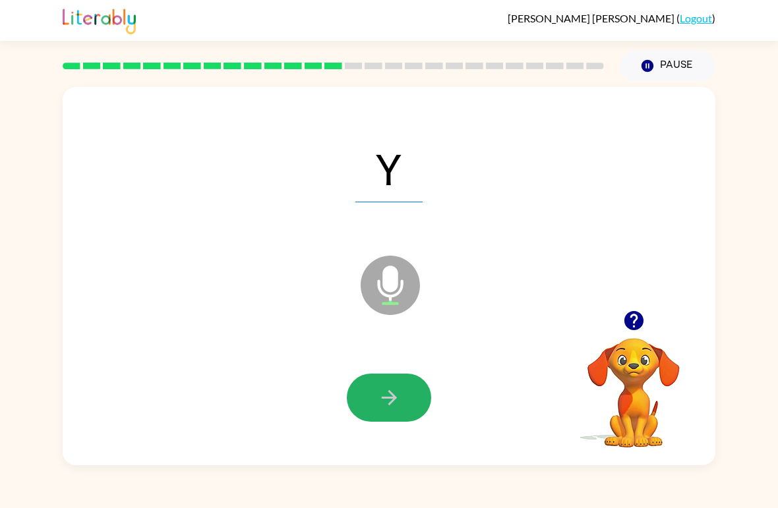
click at [405, 397] on button "button" at bounding box center [389, 398] width 84 height 48
click at [387, 396] on icon "button" at bounding box center [389, 397] width 23 height 23
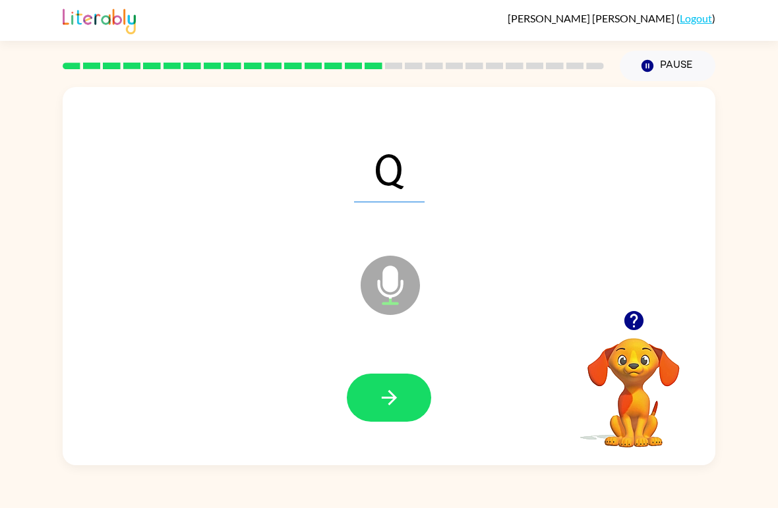
click at [392, 386] on button "button" at bounding box center [389, 398] width 84 height 48
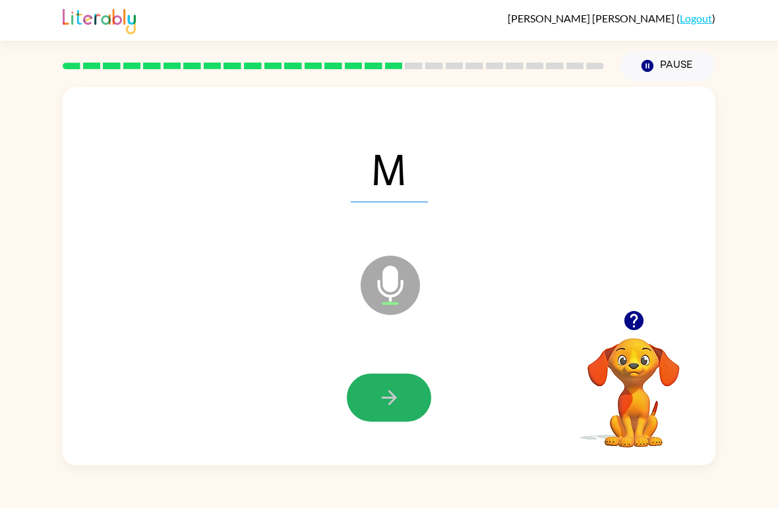
click at [403, 400] on button "button" at bounding box center [389, 398] width 84 height 48
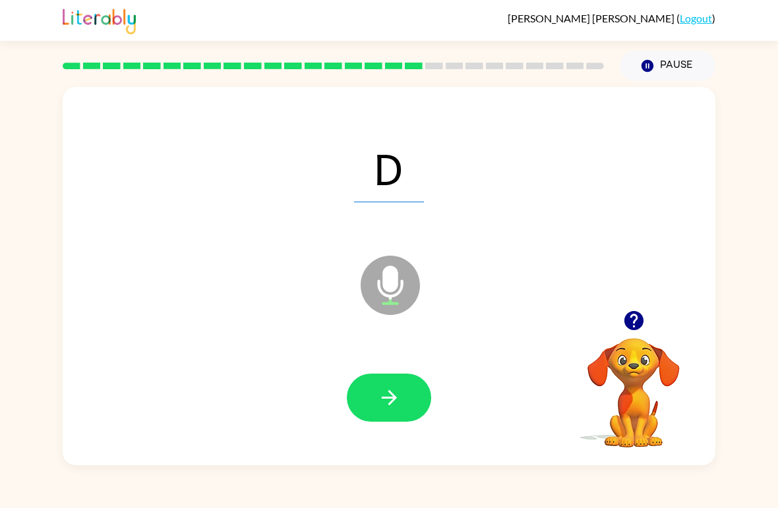
click at [403, 392] on button "button" at bounding box center [389, 398] width 84 height 48
click at [402, 382] on button "button" at bounding box center [389, 398] width 84 height 48
click at [390, 381] on button "button" at bounding box center [389, 398] width 84 height 48
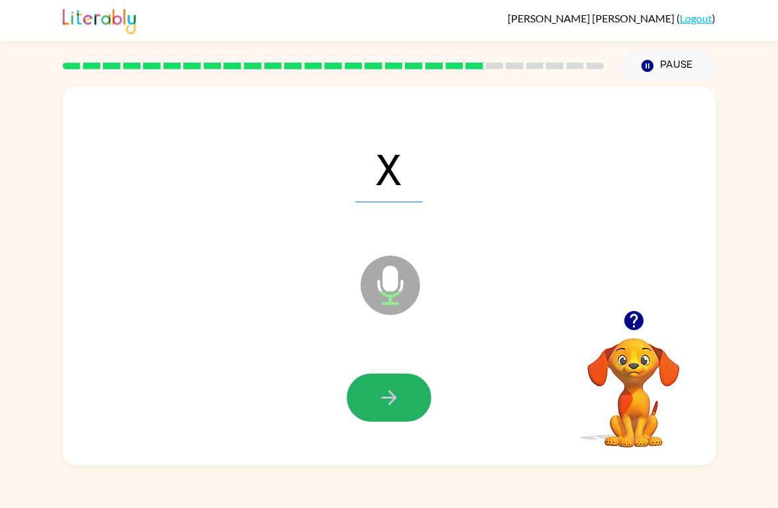
click at [402, 392] on button "button" at bounding box center [389, 398] width 84 height 48
click at [396, 378] on button "button" at bounding box center [389, 398] width 84 height 48
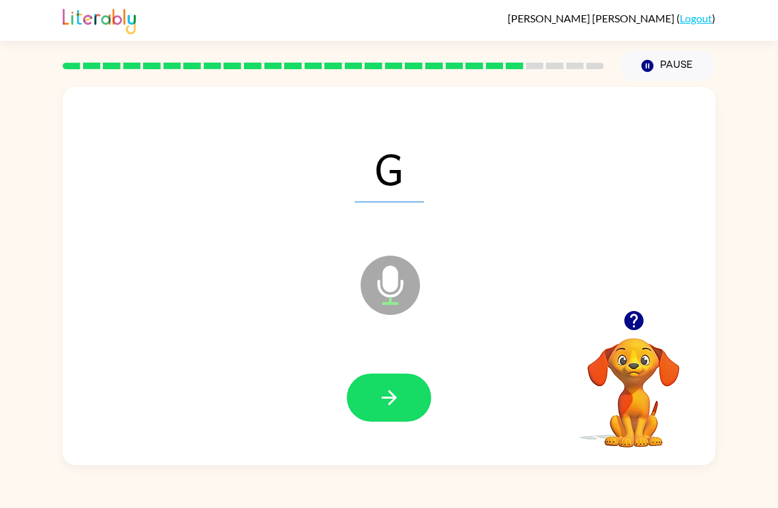
click at [413, 395] on button "button" at bounding box center [389, 398] width 84 height 48
click at [385, 408] on icon "button" at bounding box center [389, 397] width 23 height 23
click at [406, 394] on button "button" at bounding box center [389, 398] width 84 height 48
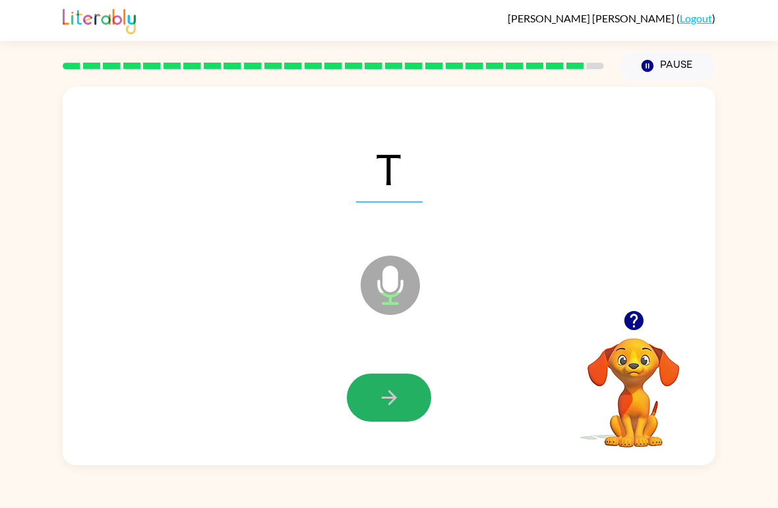
click at [409, 405] on button "button" at bounding box center [389, 398] width 84 height 48
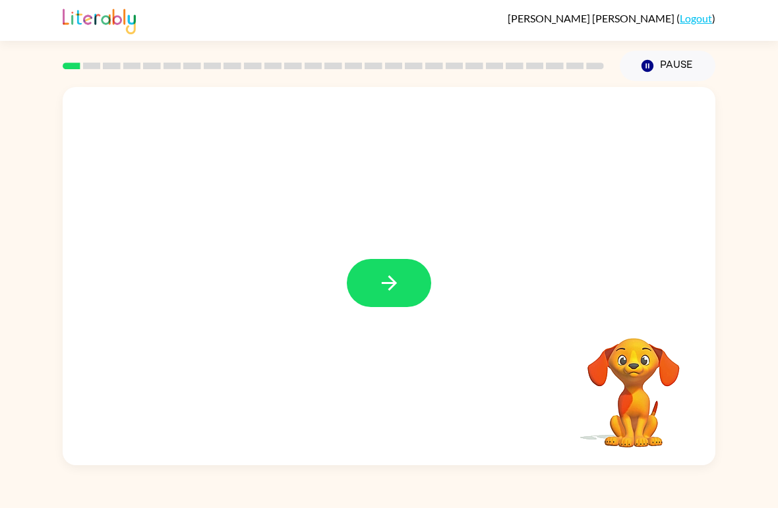
click at [403, 284] on button "button" at bounding box center [389, 283] width 84 height 48
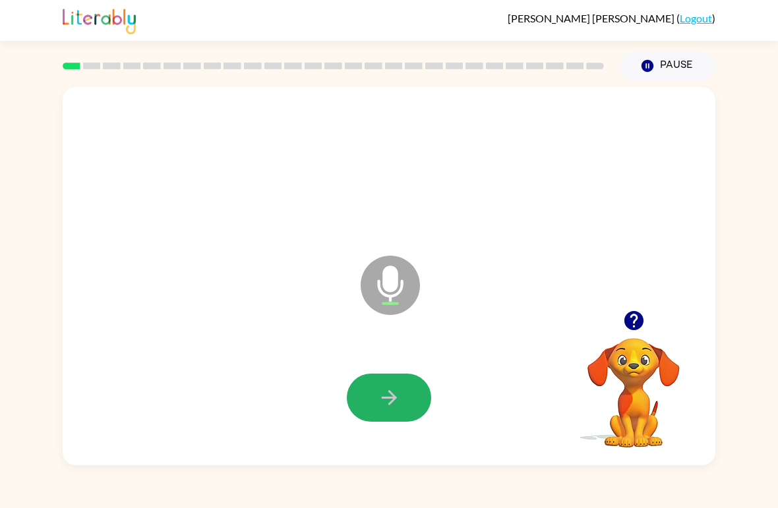
click at [394, 376] on button "button" at bounding box center [389, 398] width 84 height 48
click at [393, 390] on icon "button" at bounding box center [389, 397] width 23 height 23
click at [391, 396] on icon "button" at bounding box center [389, 397] width 23 height 23
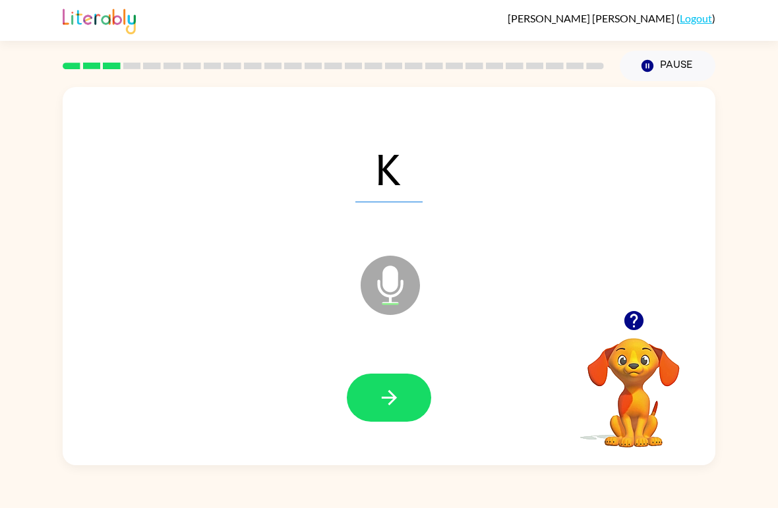
click at [386, 391] on icon "button" at bounding box center [389, 397] width 23 height 23
click at [397, 406] on icon "button" at bounding box center [389, 397] width 23 height 23
click at [398, 398] on icon "button" at bounding box center [389, 397] width 23 height 23
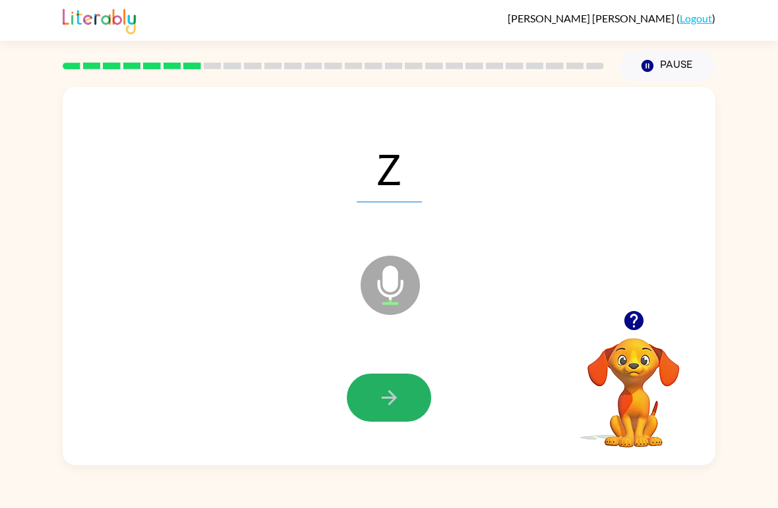
click at [401, 396] on button "button" at bounding box center [389, 398] width 84 height 48
click at [408, 396] on button "button" at bounding box center [389, 398] width 84 height 48
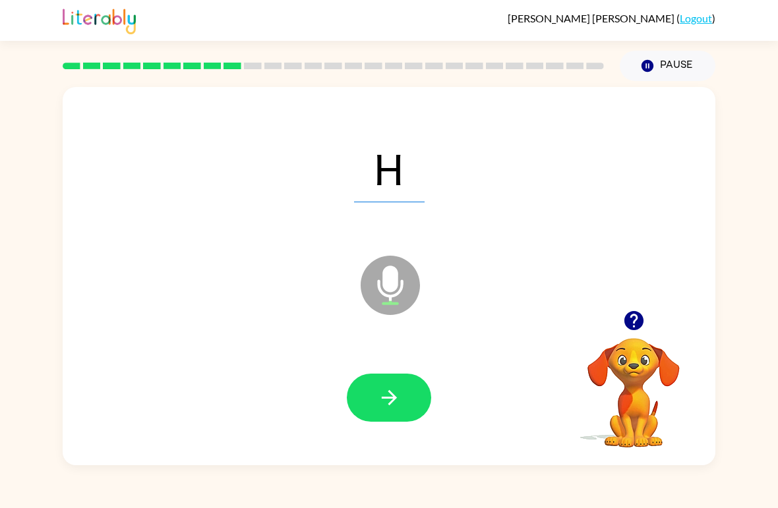
click at [399, 392] on icon "button" at bounding box center [389, 397] width 23 height 23
click at [382, 382] on button "button" at bounding box center [389, 398] width 84 height 48
click at [386, 397] on icon "button" at bounding box center [389, 397] width 23 height 23
click at [370, 394] on button "button" at bounding box center [389, 398] width 84 height 48
click at [381, 398] on icon "button" at bounding box center [389, 397] width 23 height 23
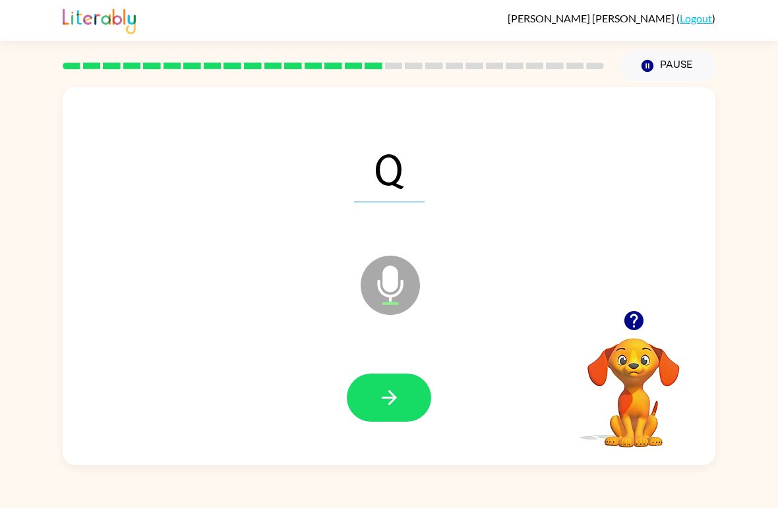
click at [393, 398] on icon "button" at bounding box center [388, 397] width 15 height 15
click at [377, 382] on button "button" at bounding box center [389, 398] width 84 height 48
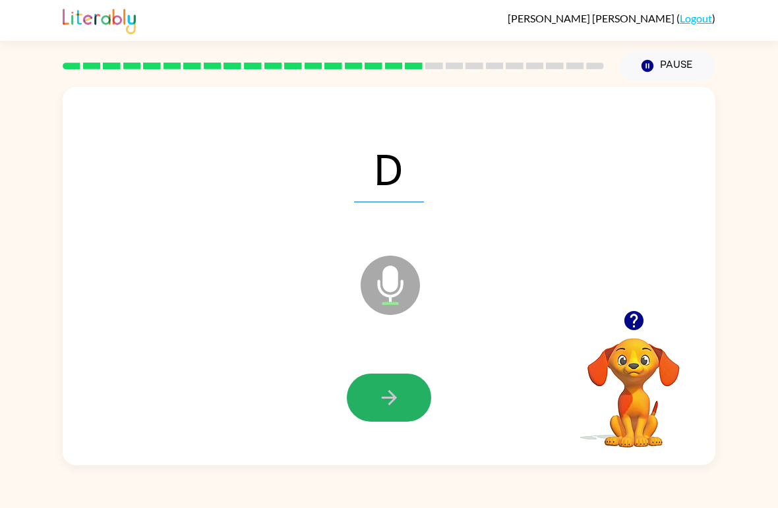
click at [394, 382] on button "button" at bounding box center [389, 398] width 84 height 48
click at [375, 388] on button "button" at bounding box center [389, 398] width 84 height 48
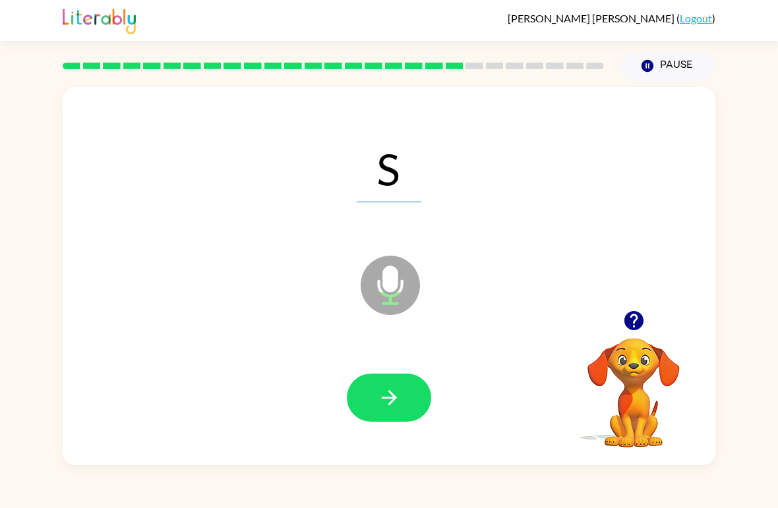
click at [378, 392] on icon "button" at bounding box center [389, 397] width 23 height 23
click at [367, 395] on button "button" at bounding box center [389, 398] width 84 height 48
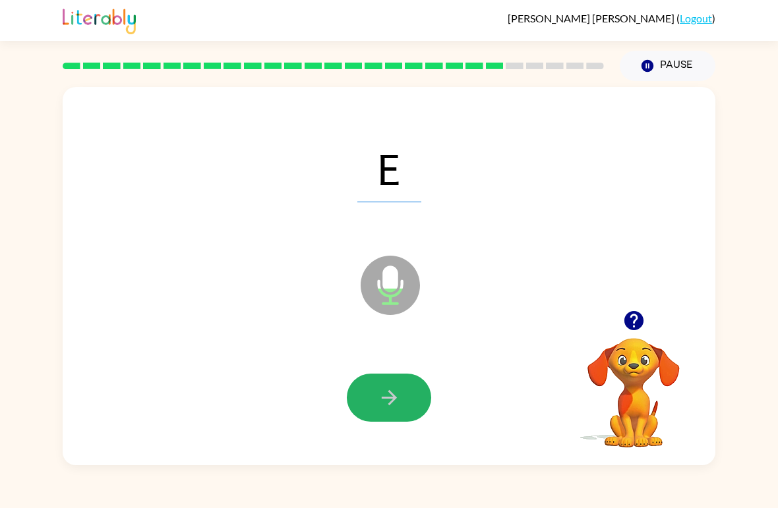
click at [391, 396] on icon "button" at bounding box center [389, 397] width 23 height 23
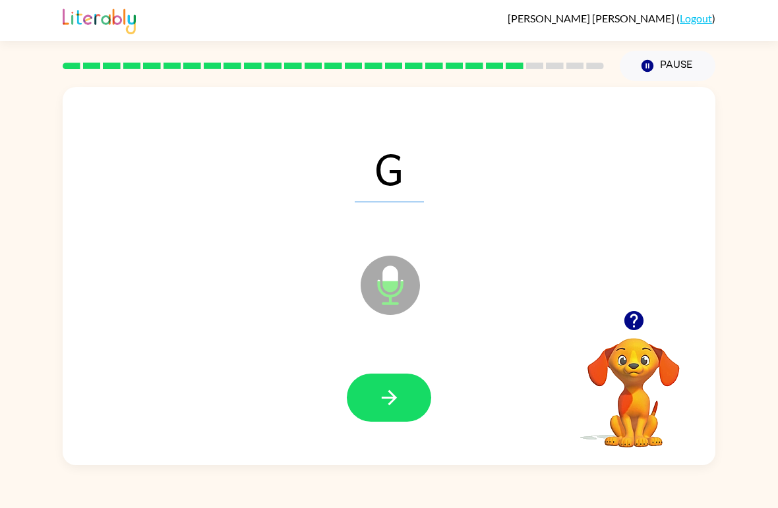
click at [380, 390] on icon "button" at bounding box center [389, 397] width 23 height 23
click at [382, 400] on icon "button" at bounding box center [389, 397] width 23 height 23
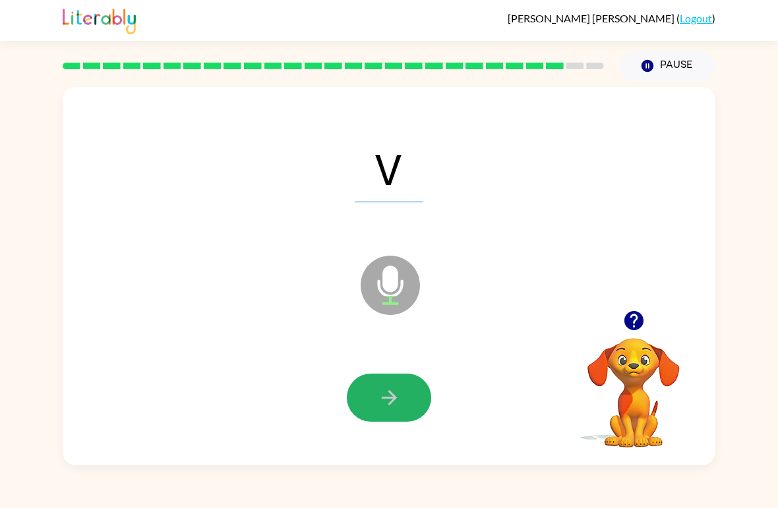
click at [398, 392] on icon "button" at bounding box center [389, 397] width 23 height 23
click at [396, 400] on icon "button" at bounding box center [389, 397] width 23 height 23
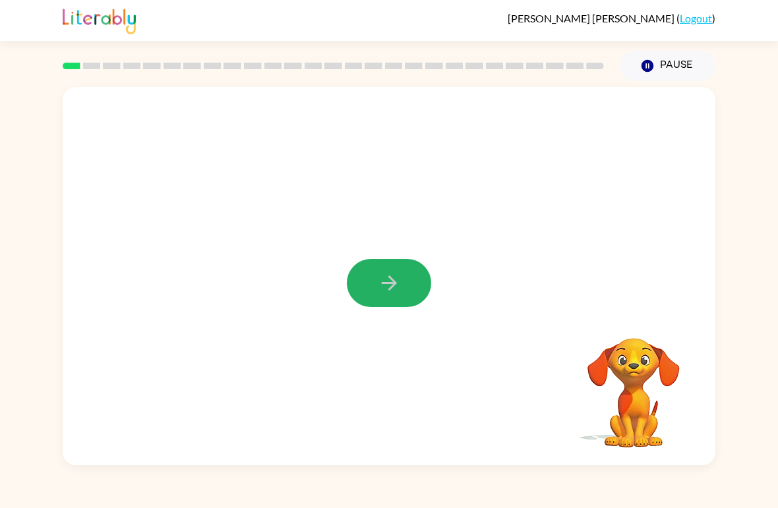
click at [399, 288] on icon "button" at bounding box center [389, 283] width 23 height 23
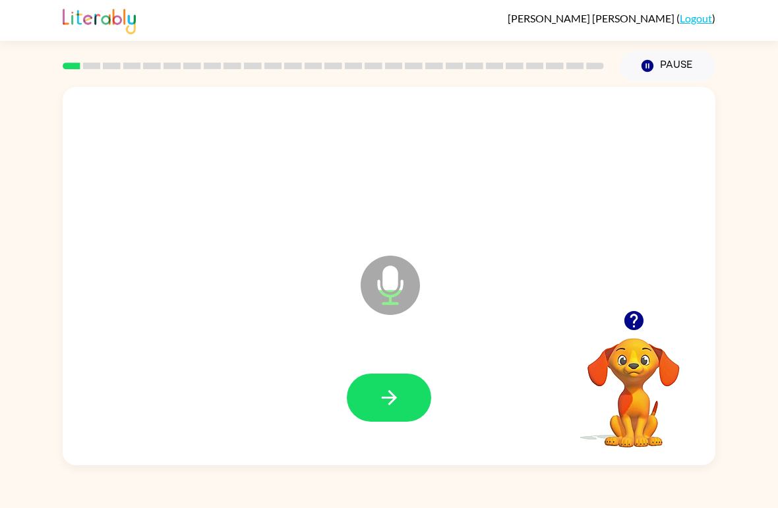
click at [400, 399] on icon "button" at bounding box center [389, 397] width 23 height 23
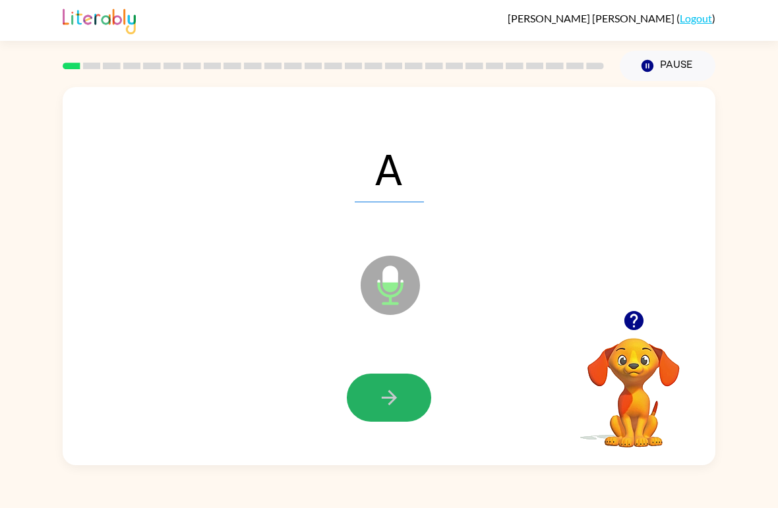
click at [390, 396] on icon "button" at bounding box center [389, 397] width 23 height 23
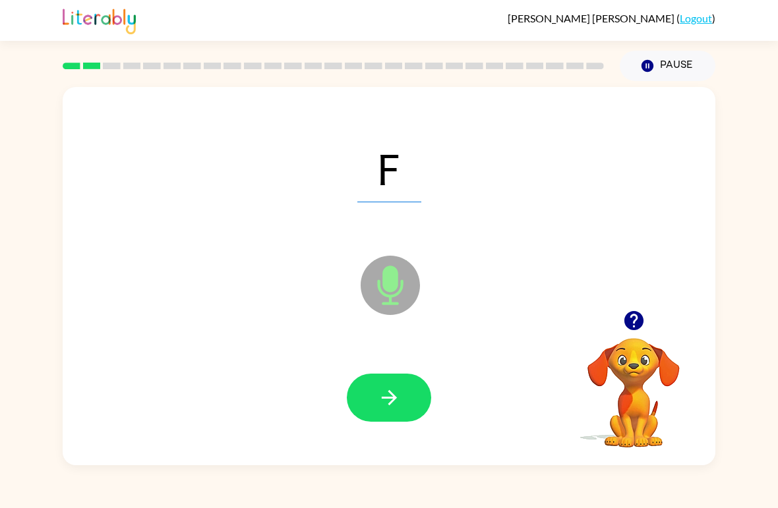
click at [394, 397] on icon "button" at bounding box center [388, 397] width 15 height 15
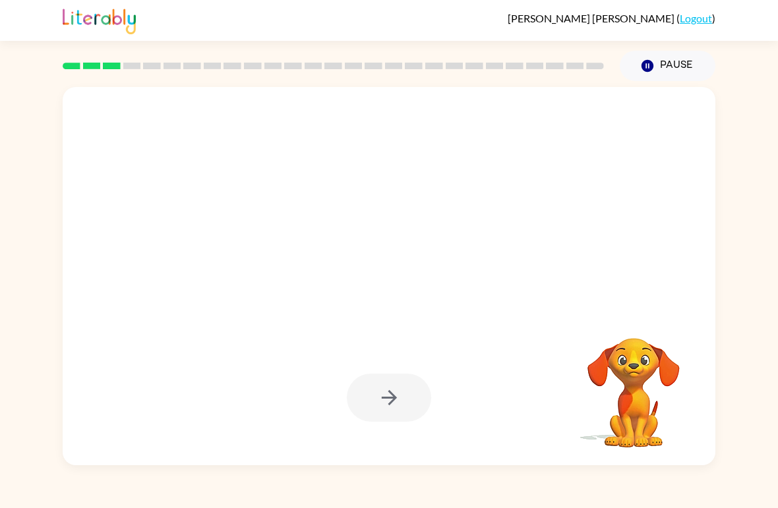
click at [669, 59] on button "Pause Pause" at bounding box center [668, 66] width 96 height 30
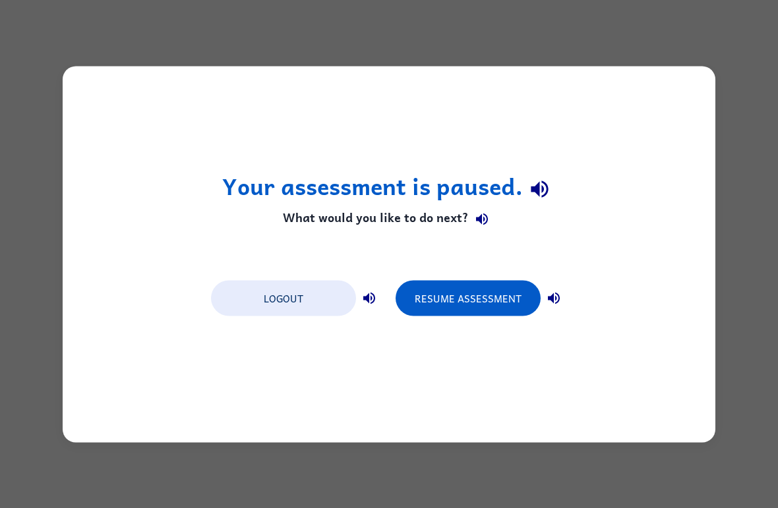
click at [457, 287] on button "Resume Assessment" at bounding box center [468, 298] width 145 height 36
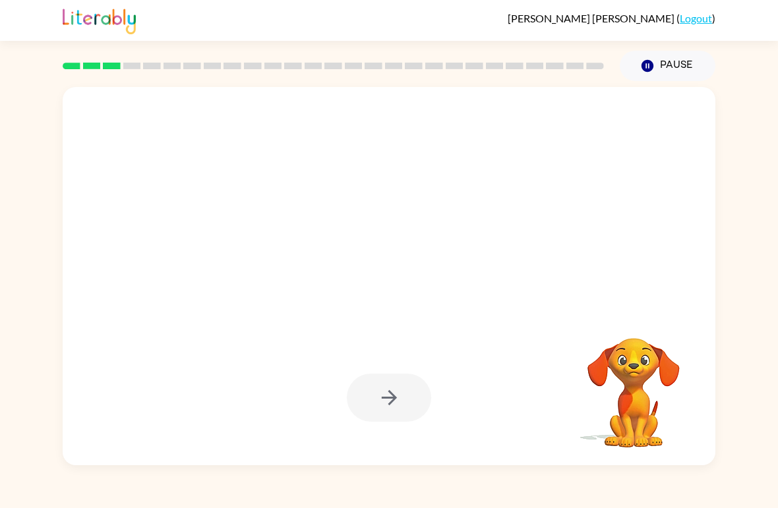
click at [462, 287] on div at bounding box center [389, 276] width 653 height 378
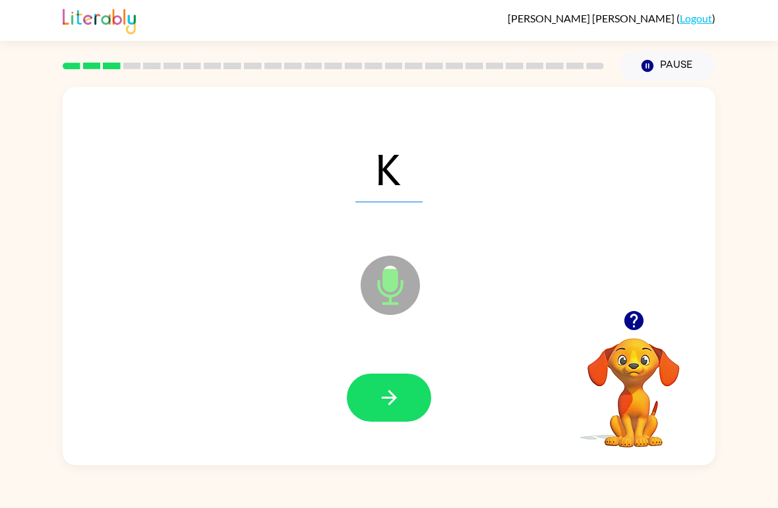
click at [382, 401] on icon "button" at bounding box center [389, 397] width 23 height 23
click at [409, 392] on button "button" at bounding box center [389, 398] width 84 height 48
click at [392, 398] on icon "button" at bounding box center [388, 397] width 15 height 15
click at [398, 399] on icon "button" at bounding box center [389, 397] width 23 height 23
click at [398, 395] on icon "button" at bounding box center [389, 397] width 23 height 23
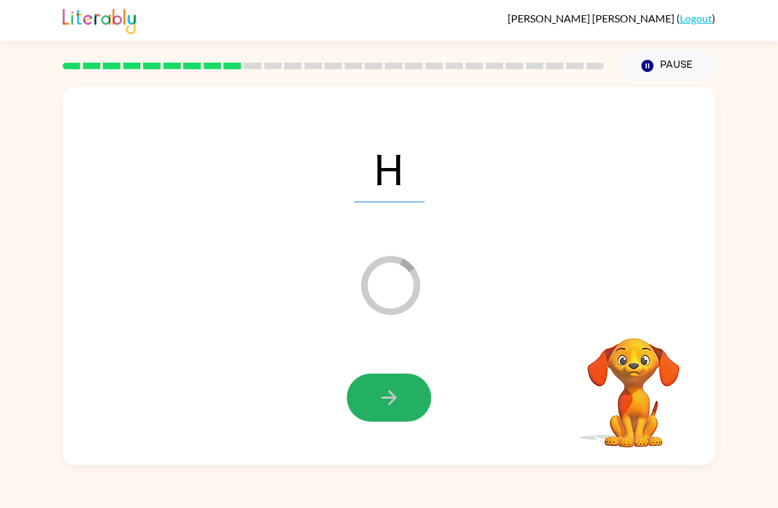
click at [409, 394] on button "button" at bounding box center [389, 398] width 84 height 48
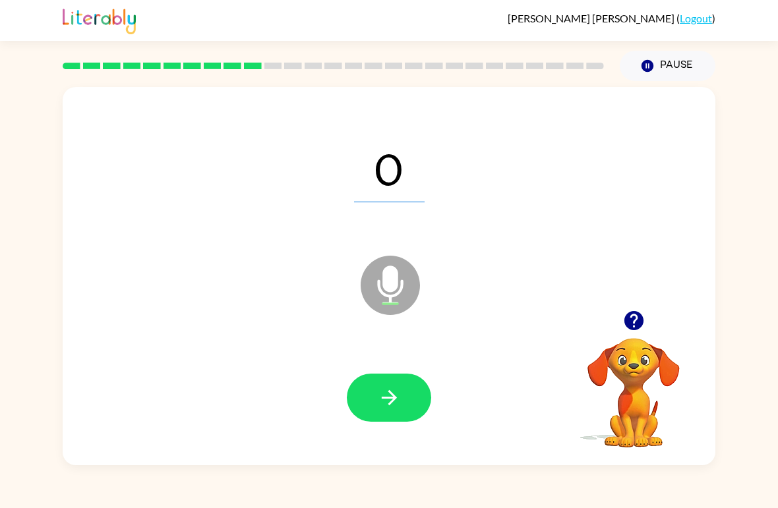
click at [409, 400] on button "button" at bounding box center [389, 398] width 84 height 48
click at [373, 415] on button "button" at bounding box center [389, 398] width 84 height 48
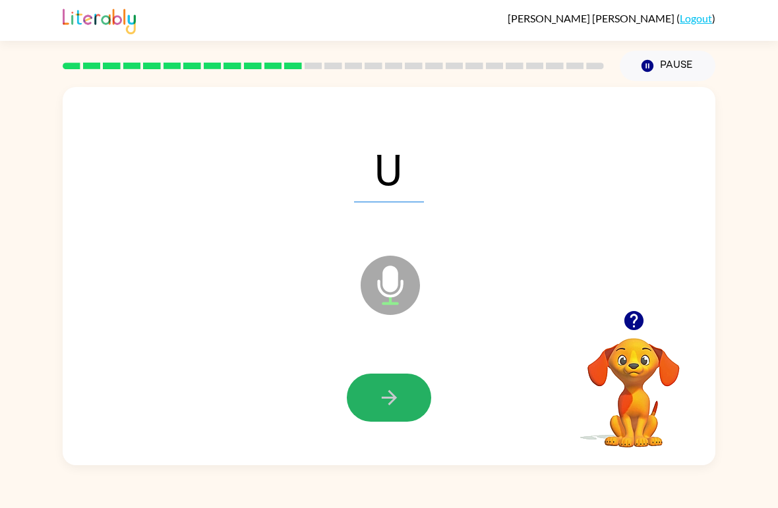
click at [388, 390] on icon "button" at bounding box center [389, 397] width 23 height 23
click at [392, 405] on icon "button" at bounding box center [389, 397] width 23 height 23
click at [384, 409] on icon "button" at bounding box center [389, 397] width 23 height 23
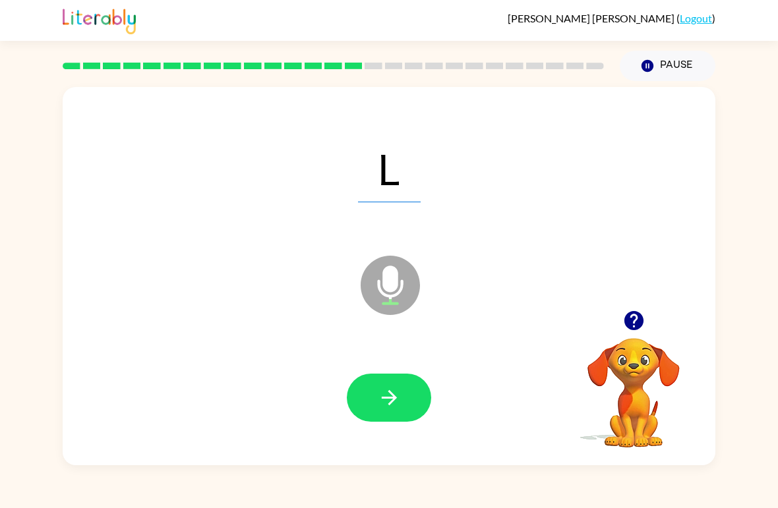
click at [398, 393] on icon "button" at bounding box center [389, 397] width 23 height 23
click at [393, 408] on icon "button" at bounding box center [389, 397] width 23 height 23
click at [398, 404] on icon "button" at bounding box center [389, 397] width 23 height 23
click at [389, 400] on icon "button" at bounding box center [389, 397] width 23 height 23
click at [392, 402] on icon "button" at bounding box center [388, 397] width 15 height 15
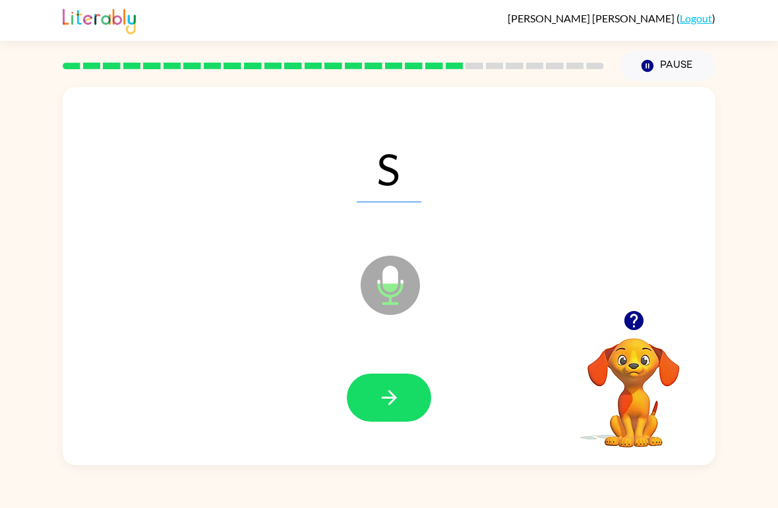
click at [386, 398] on icon "button" at bounding box center [388, 397] width 15 height 15
click at [390, 392] on icon "button" at bounding box center [389, 397] width 23 height 23
click at [386, 395] on icon "button" at bounding box center [389, 397] width 23 height 23
click at [389, 400] on icon "button" at bounding box center [389, 397] width 23 height 23
click at [391, 405] on icon "button" at bounding box center [389, 397] width 23 height 23
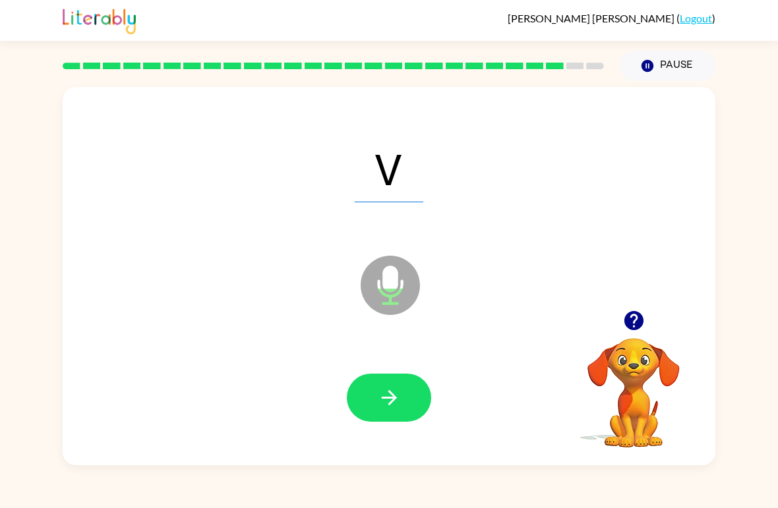
click at [389, 402] on icon "button" at bounding box center [389, 397] width 23 height 23
click at [390, 400] on icon "button" at bounding box center [389, 397] width 23 height 23
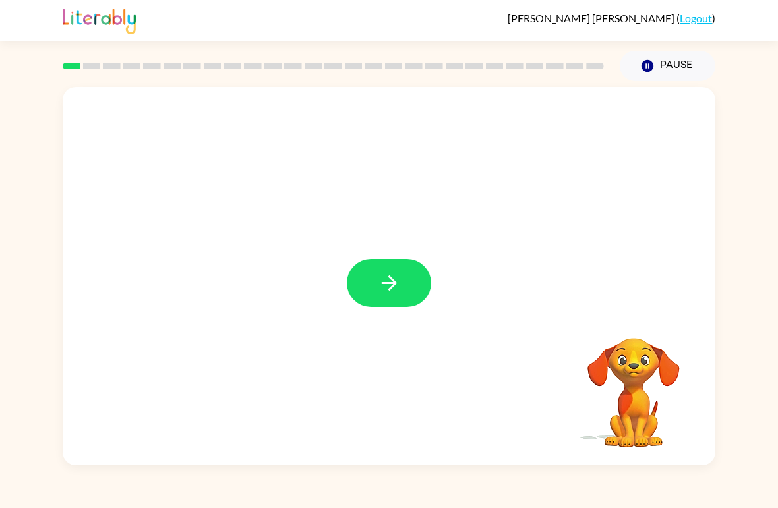
click at [393, 275] on icon "button" at bounding box center [389, 283] width 23 height 23
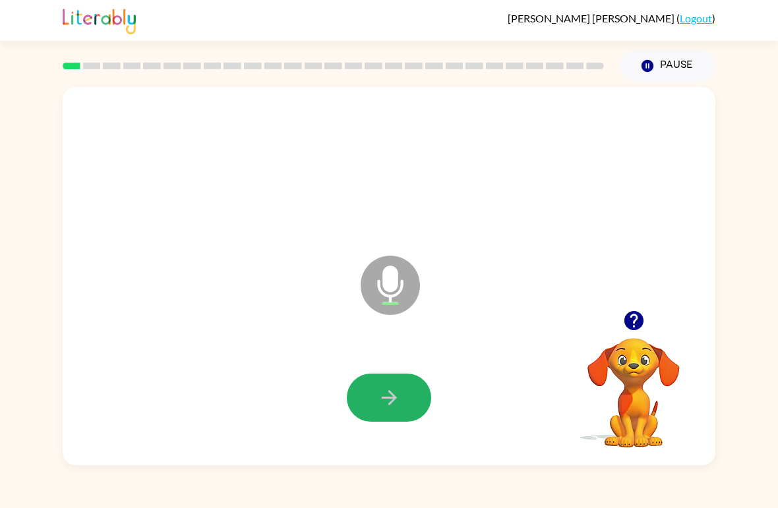
click at [376, 403] on button "button" at bounding box center [389, 398] width 84 height 48
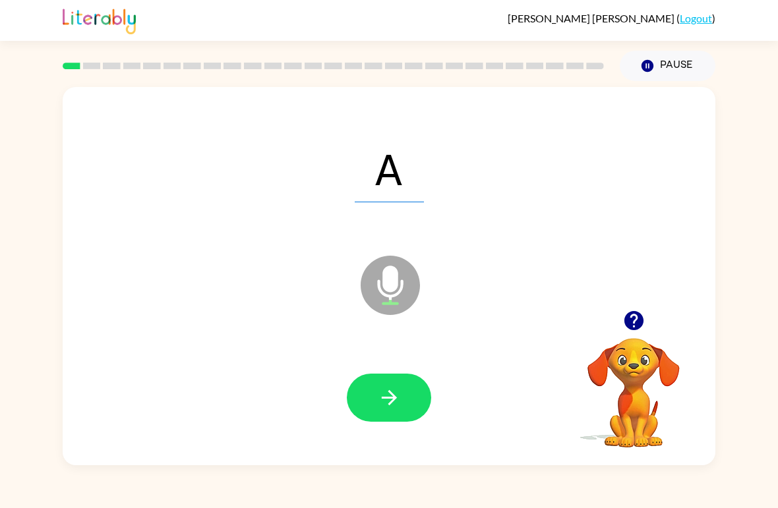
click at [402, 382] on button "button" at bounding box center [389, 398] width 84 height 48
click at [410, 389] on button "button" at bounding box center [389, 398] width 84 height 48
click at [386, 399] on icon "button" at bounding box center [388, 397] width 15 height 15
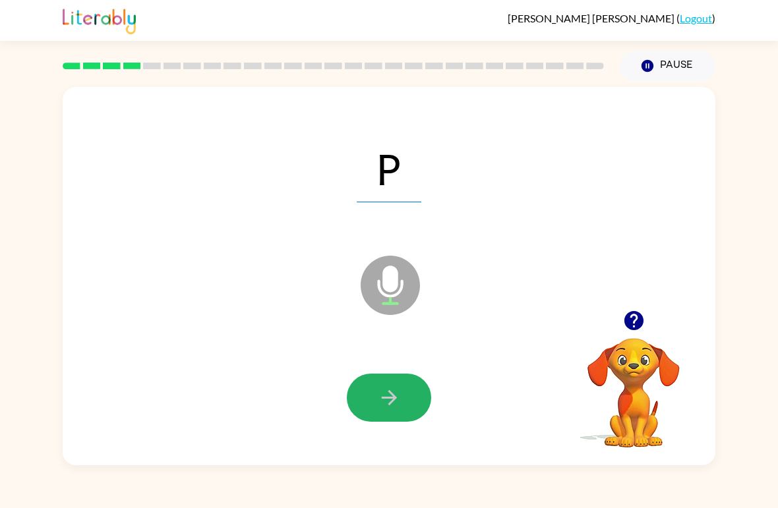
click at [389, 415] on button "button" at bounding box center [389, 398] width 84 height 48
click at [397, 406] on icon "button" at bounding box center [389, 397] width 23 height 23
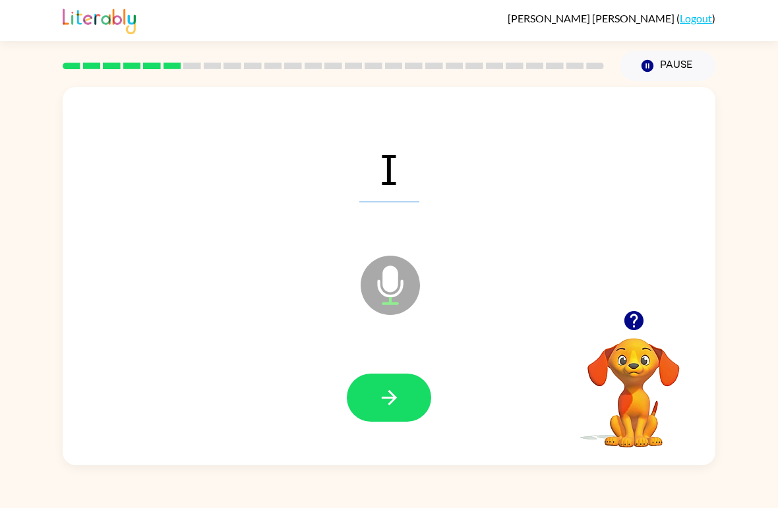
click at [386, 407] on icon "button" at bounding box center [389, 397] width 23 height 23
click at [384, 408] on icon "button" at bounding box center [389, 397] width 23 height 23
click at [404, 388] on button "button" at bounding box center [389, 398] width 84 height 48
click at [394, 386] on button "button" at bounding box center [389, 398] width 84 height 48
click at [393, 402] on icon "button" at bounding box center [388, 397] width 15 height 15
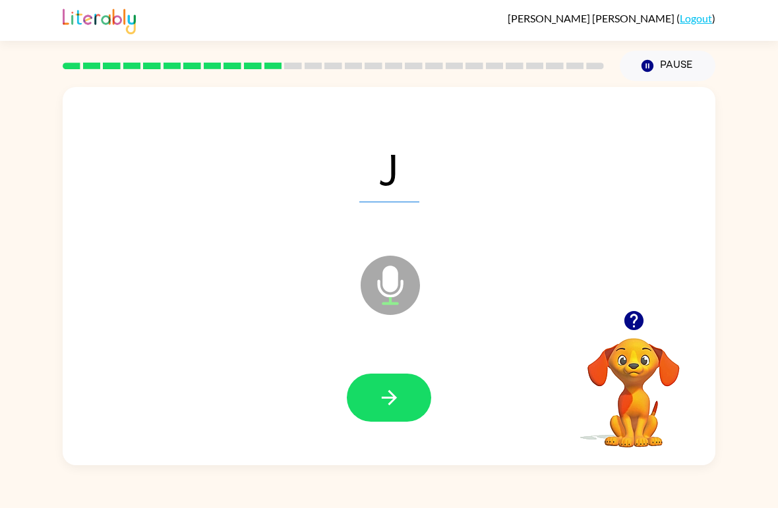
click at [389, 405] on icon "button" at bounding box center [388, 397] width 15 height 15
click at [386, 395] on icon "button" at bounding box center [389, 397] width 23 height 23
click at [402, 386] on button "button" at bounding box center [389, 398] width 84 height 48
click at [400, 396] on icon "button" at bounding box center [389, 397] width 23 height 23
click at [396, 404] on icon "button" at bounding box center [389, 397] width 23 height 23
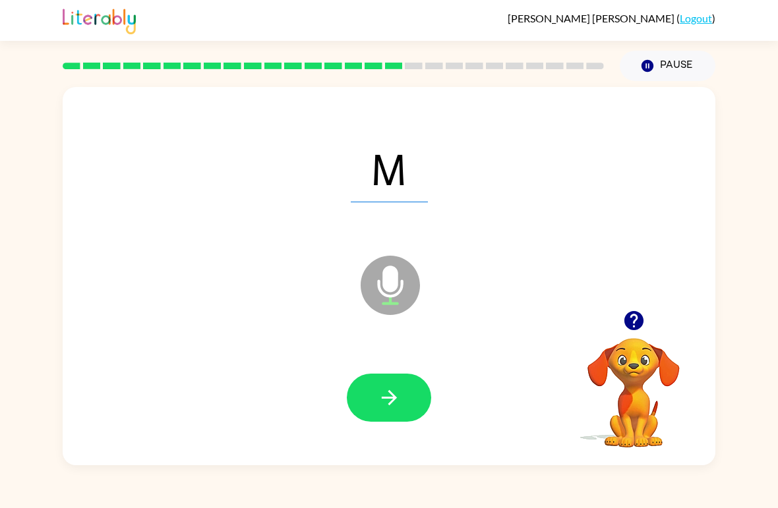
click at [390, 394] on icon "button" at bounding box center [388, 397] width 15 height 15
click at [423, 392] on button "button" at bounding box center [389, 398] width 84 height 48
click at [414, 399] on button "button" at bounding box center [389, 398] width 84 height 48
click at [417, 386] on button "button" at bounding box center [389, 398] width 84 height 48
click at [405, 406] on button "button" at bounding box center [389, 398] width 84 height 48
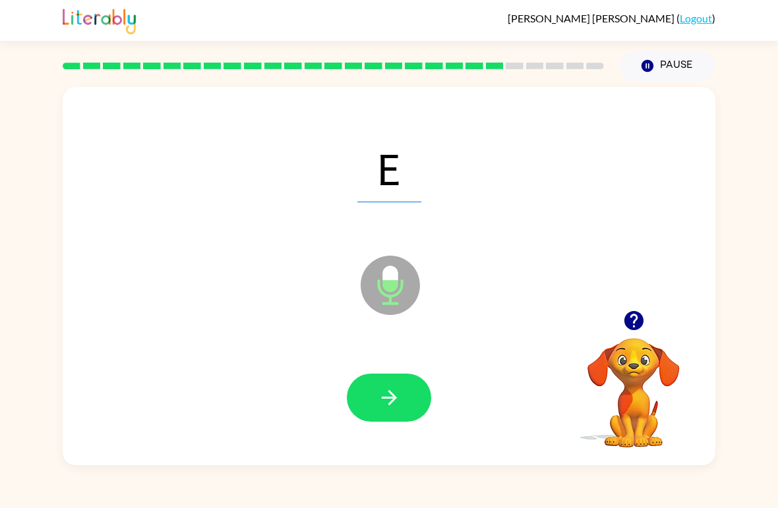
click at [409, 396] on button "button" at bounding box center [389, 398] width 84 height 48
click at [405, 412] on button "button" at bounding box center [389, 398] width 84 height 48
click at [409, 401] on button "button" at bounding box center [389, 398] width 84 height 48
click at [405, 397] on button "button" at bounding box center [389, 398] width 84 height 48
click at [406, 399] on button "button" at bounding box center [389, 398] width 84 height 48
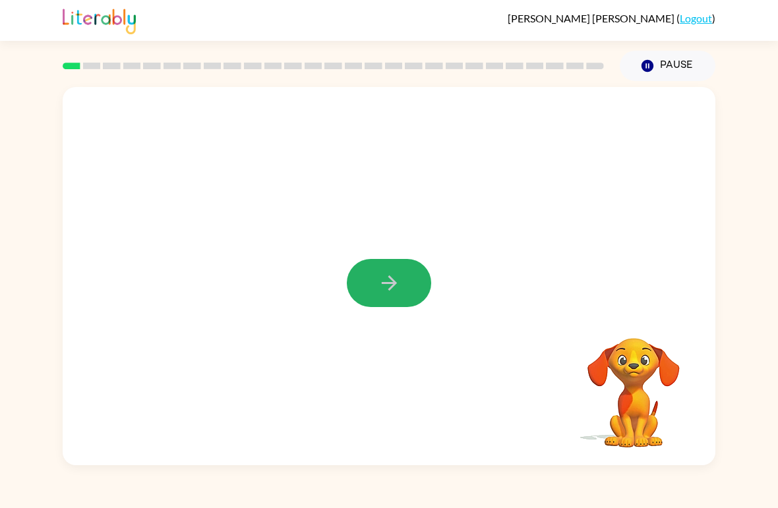
click at [394, 287] on icon "button" at bounding box center [389, 283] width 23 height 23
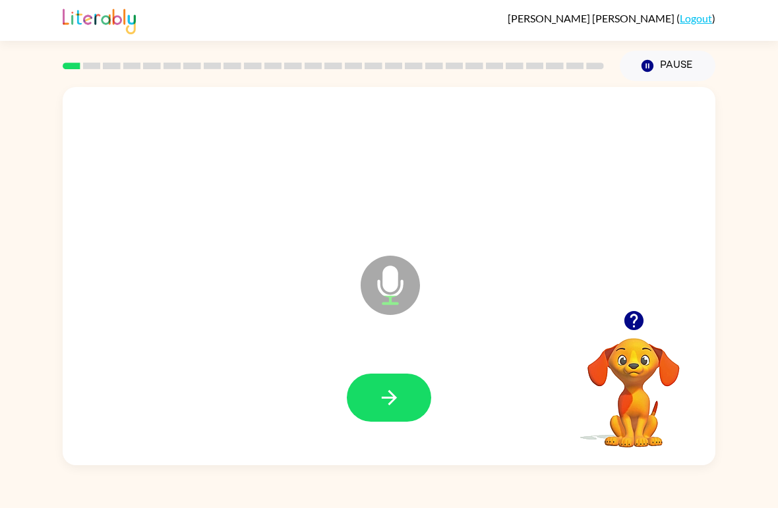
click at [375, 397] on button "button" at bounding box center [389, 398] width 84 height 48
click at [394, 404] on icon "button" at bounding box center [389, 397] width 23 height 23
click at [391, 402] on icon "button" at bounding box center [388, 397] width 15 height 15
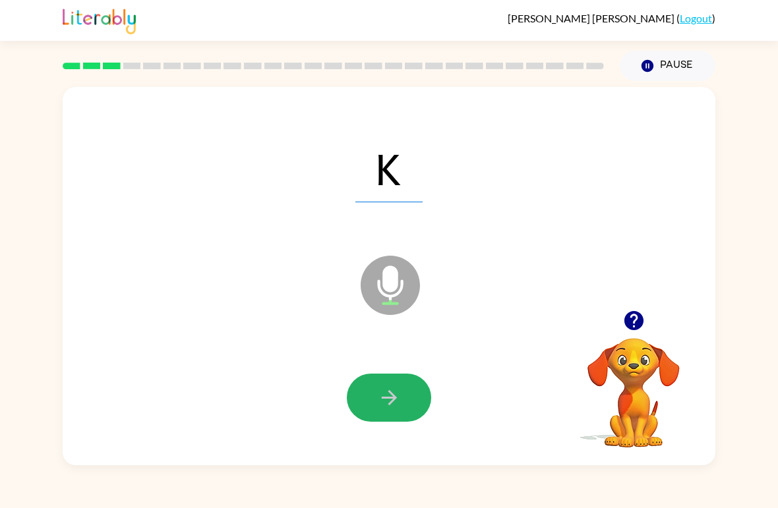
click at [401, 390] on button "button" at bounding box center [389, 398] width 84 height 48
click at [404, 400] on button "button" at bounding box center [389, 398] width 84 height 48
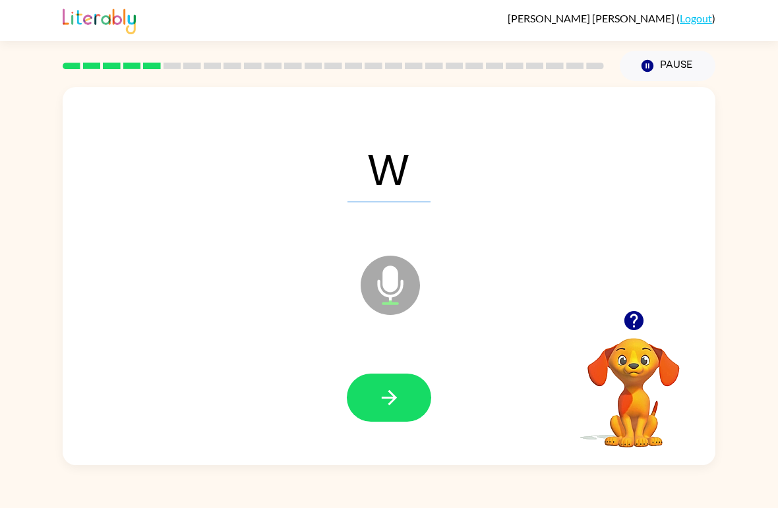
click at [396, 398] on icon "button" at bounding box center [388, 397] width 15 height 15
click at [395, 406] on icon "button" at bounding box center [389, 397] width 23 height 23
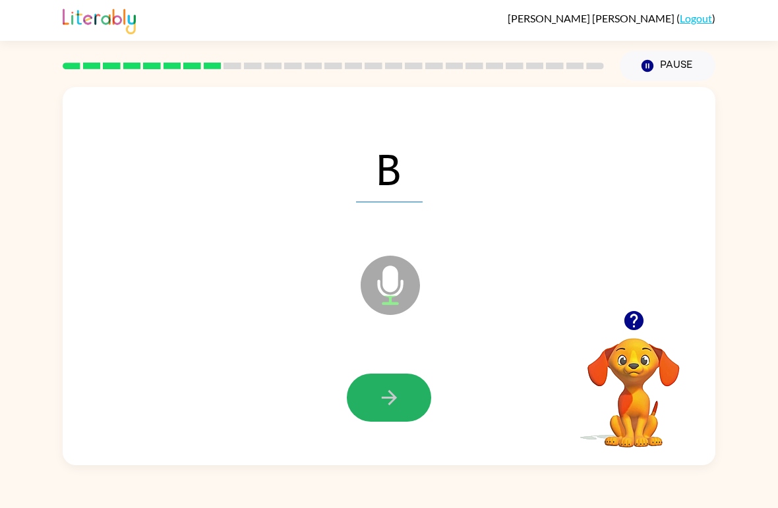
click at [396, 400] on icon "button" at bounding box center [388, 397] width 15 height 15
click at [398, 397] on icon "button" at bounding box center [389, 397] width 23 height 23
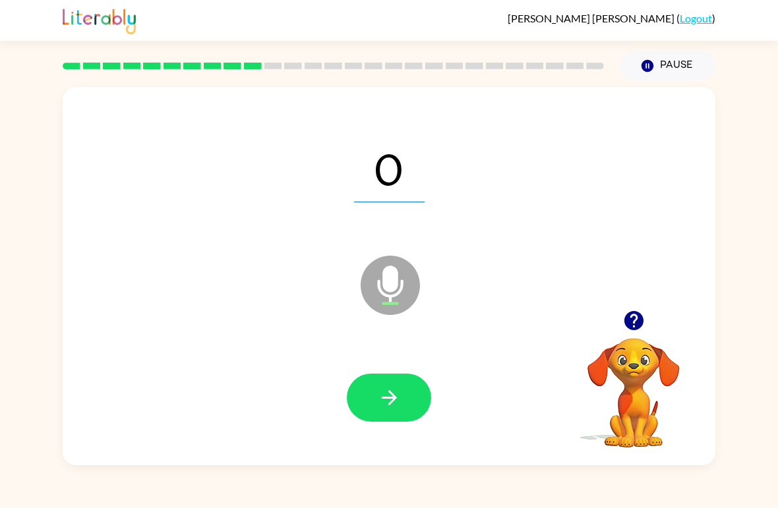
click at [391, 390] on icon "button" at bounding box center [389, 397] width 23 height 23
click at [393, 399] on icon "button" at bounding box center [388, 397] width 15 height 15
click at [392, 399] on icon "button" at bounding box center [388, 397] width 15 height 15
click at [401, 390] on button "button" at bounding box center [389, 398] width 84 height 48
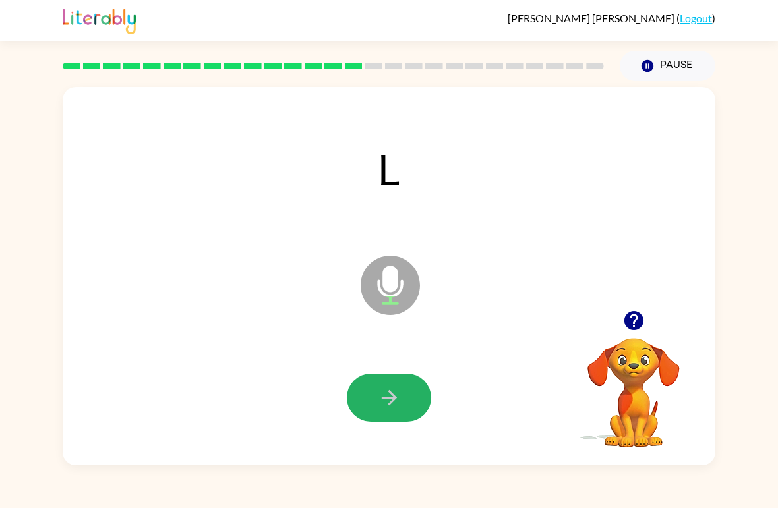
click at [405, 400] on button "button" at bounding box center [389, 398] width 84 height 48
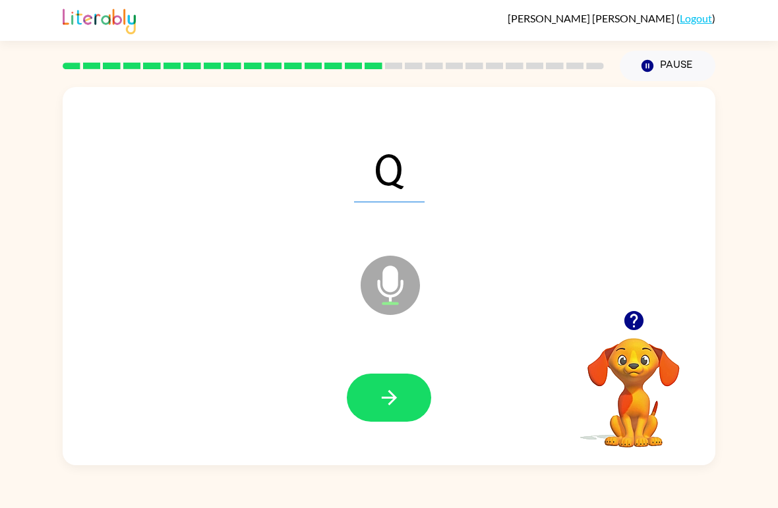
click at [386, 398] on icon "button" at bounding box center [389, 397] width 23 height 23
click at [394, 394] on icon "button" at bounding box center [389, 397] width 23 height 23
click at [399, 391] on icon "button" at bounding box center [389, 397] width 23 height 23
click at [404, 409] on button "button" at bounding box center [389, 398] width 84 height 48
click at [398, 396] on icon "button" at bounding box center [389, 397] width 23 height 23
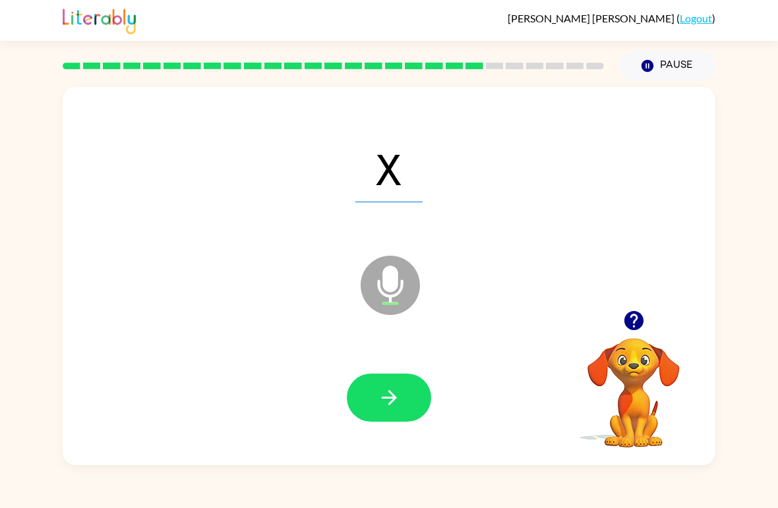
click at [399, 392] on icon "button" at bounding box center [389, 397] width 23 height 23
click at [380, 402] on icon "button" at bounding box center [389, 397] width 23 height 23
click at [396, 393] on icon "button" at bounding box center [389, 397] width 23 height 23
click at [378, 400] on icon "button" at bounding box center [389, 397] width 23 height 23
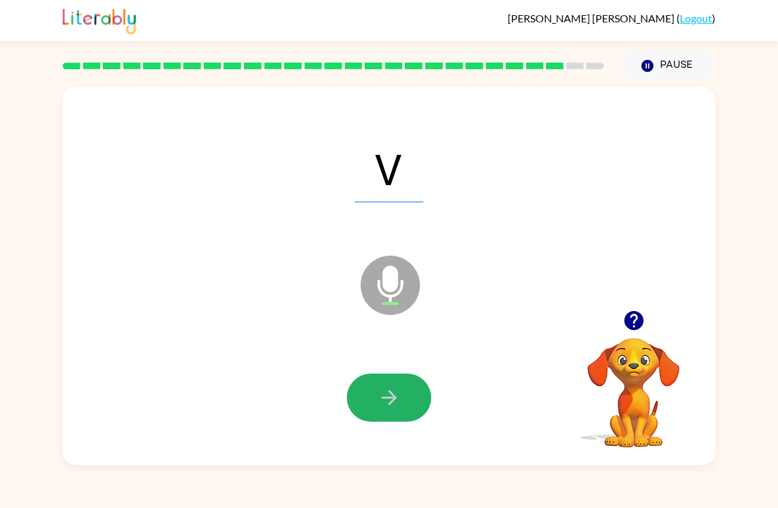
click at [412, 391] on button "button" at bounding box center [389, 398] width 84 height 48
click at [408, 392] on button "button" at bounding box center [389, 398] width 84 height 48
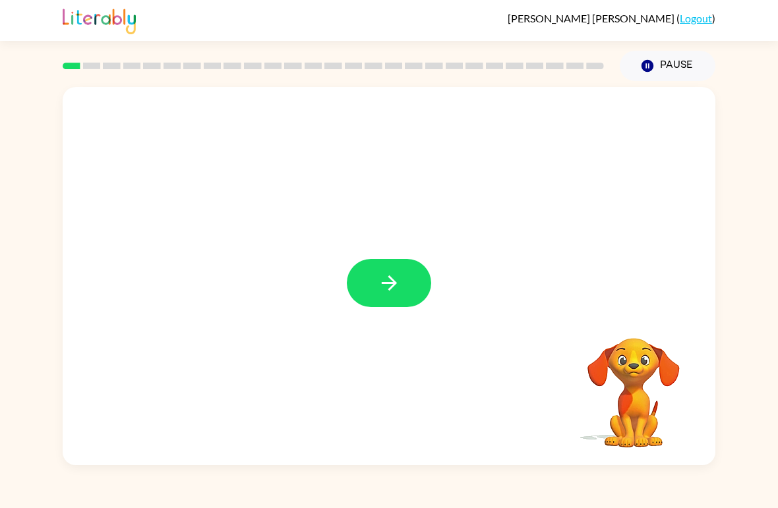
click at [396, 281] on icon "button" at bounding box center [389, 283] width 23 height 23
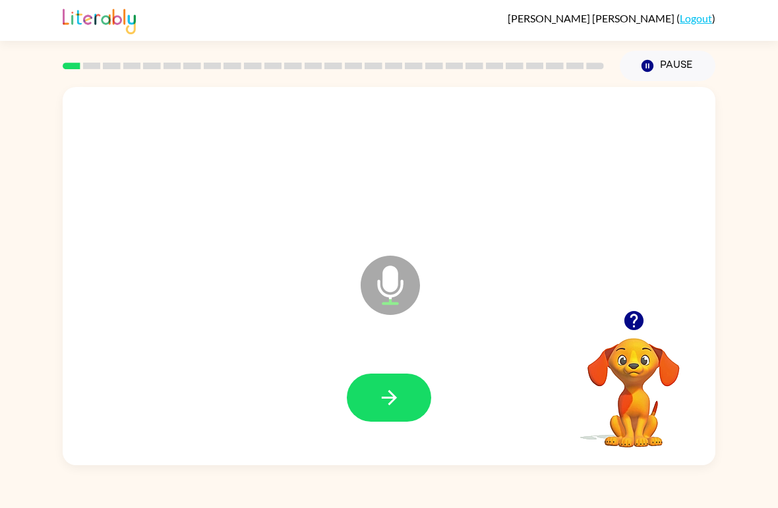
click at [398, 388] on icon "button" at bounding box center [389, 397] width 23 height 23
click at [390, 397] on icon "button" at bounding box center [389, 397] width 23 height 23
click at [393, 394] on icon "button" at bounding box center [389, 397] width 23 height 23
click at [390, 399] on icon "button" at bounding box center [388, 397] width 15 height 15
click at [391, 392] on icon "button" at bounding box center [389, 397] width 23 height 23
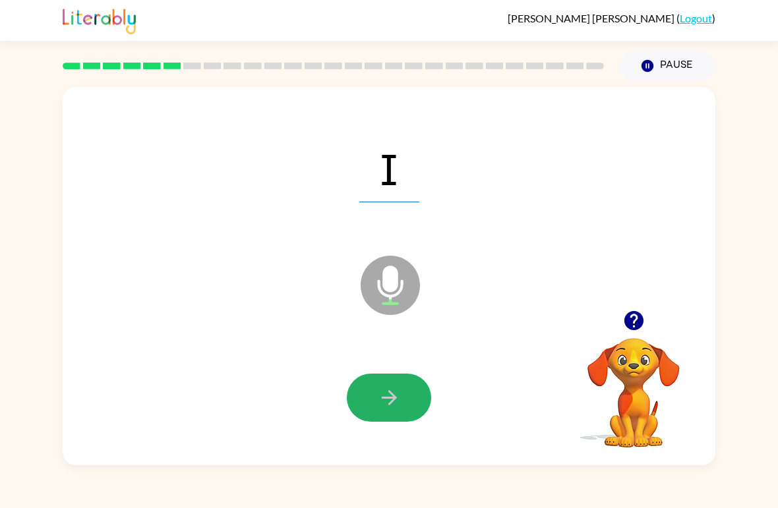
click at [397, 409] on icon "button" at bounding box center [389, 397] width 23 height 23
click at [403, 388] on button "button" at bounding box center [389, 398] width 84 height 48
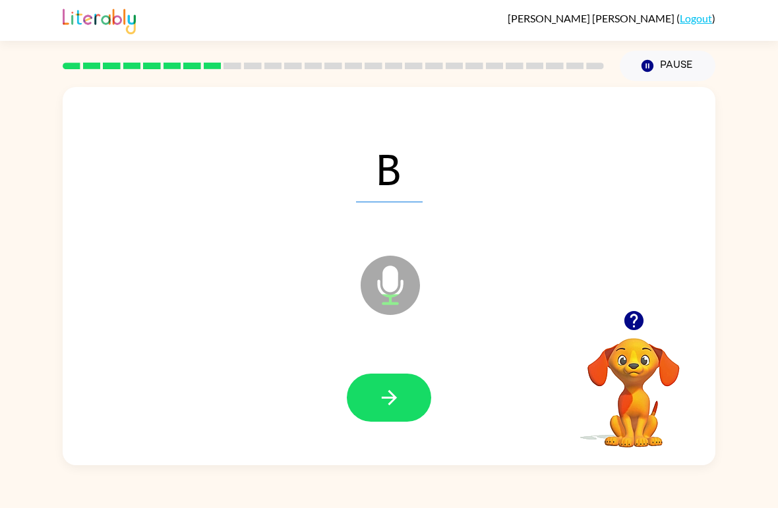
click at [403, 393] on button "button" at bounding box center [389, 398] width 84 height 48
click at [401, 398] on button "button" at bounding box center [389, 398] width 84 height 48
click at [389, 399] on icon "button" at bounding box center [388, 397] width 15 height 15
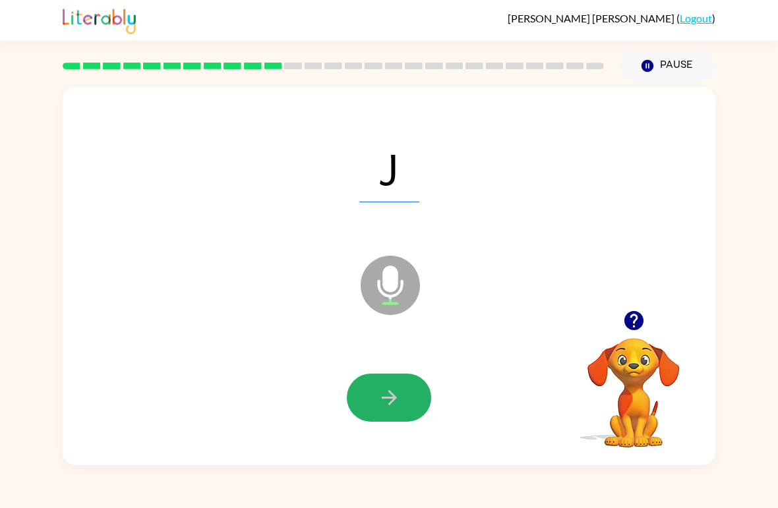
click at [382, 395] on icon "button" at bounding box center [389, 397] width 23 height 23
click at [404, 392] on button "button" at bounding box center [389, 398] width 84 height 48
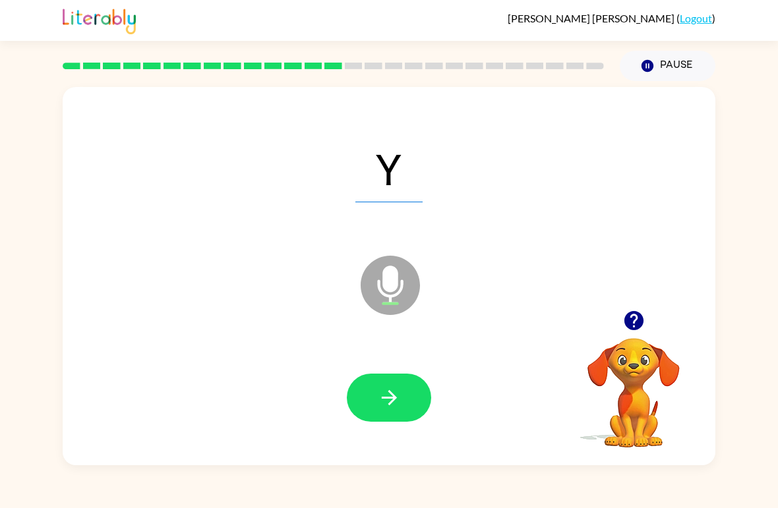
click at [408, 394] on button "button" at bounding box center [389, 398] width 84 height 48
click at [417, 407] on button "button" at bounding box center [389, 398] width 84 height 48
click at [403, 390] on button "button" at bounding box center [389, 398] width 84 height 48
click at [400, 392] on icon "button" at bounding box center [389, 397] width 23 height 23
click at [398, 379] on button "button" at bounding box center [389, 398] width 84 height 48
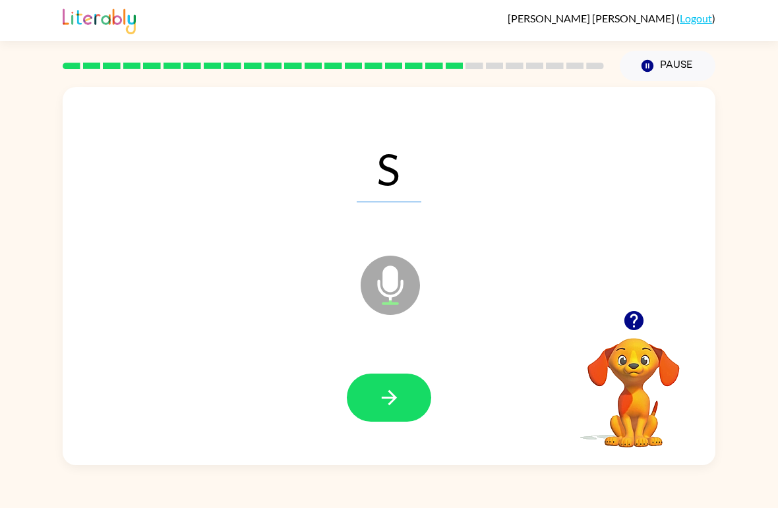
click at [394, 398] on icon "button" at bounding box center [388, 397] width 15 height 15
click at [372, 384] on button "button" at bounding box center [389, 398] width 84 height 48
click at [406, 381] on button "button" at bounding box center [389, 398] width 84 height 48
click at [390, 395] on icon "button" at bounding box center [389, 397] width 23 height 23
click at [400, 382] on button "button" at bounding box center [389, 398] width 84 height 48
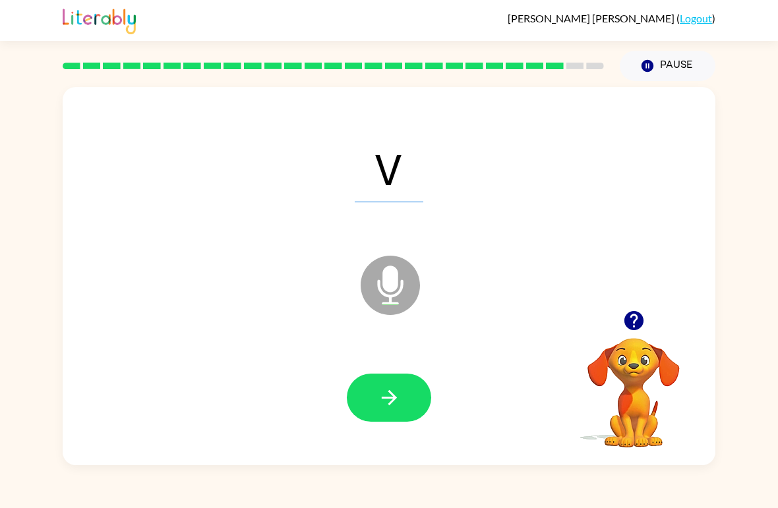
click at [381, 396] on icon "button" at bounding box center [389, 397] width 23 height 23
click at [398, 393] on icon "button" at bounding box center [389, 397] width 23 height 23
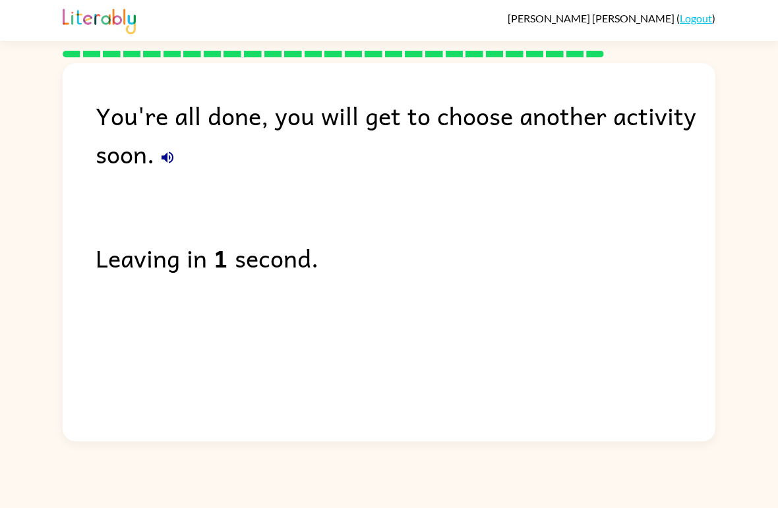
click at [691, 21] on link "Logout" at bounding box center [696, 18] width 32 height 13
